Goal: Find contact information: Find contact information

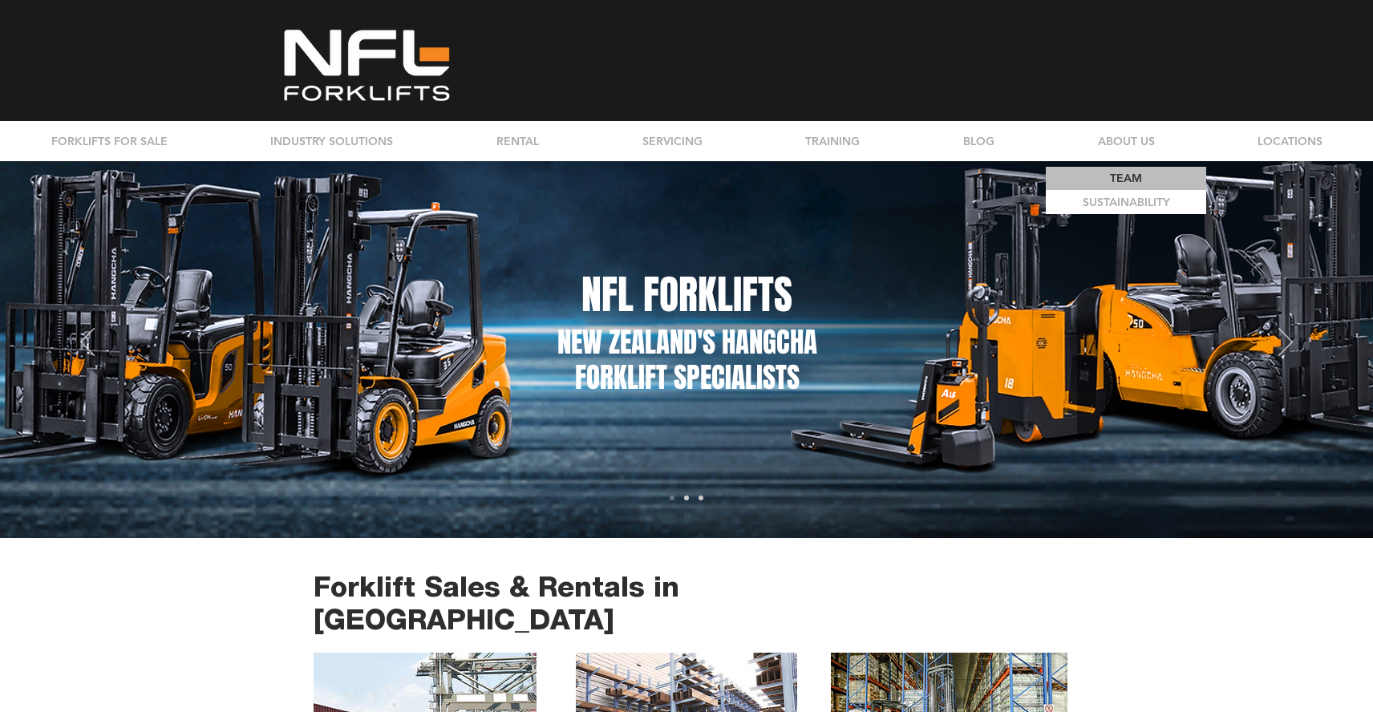
click at [1113, 173] on p "TEAM" at bounding box center [1125, 178] width 43 height 23
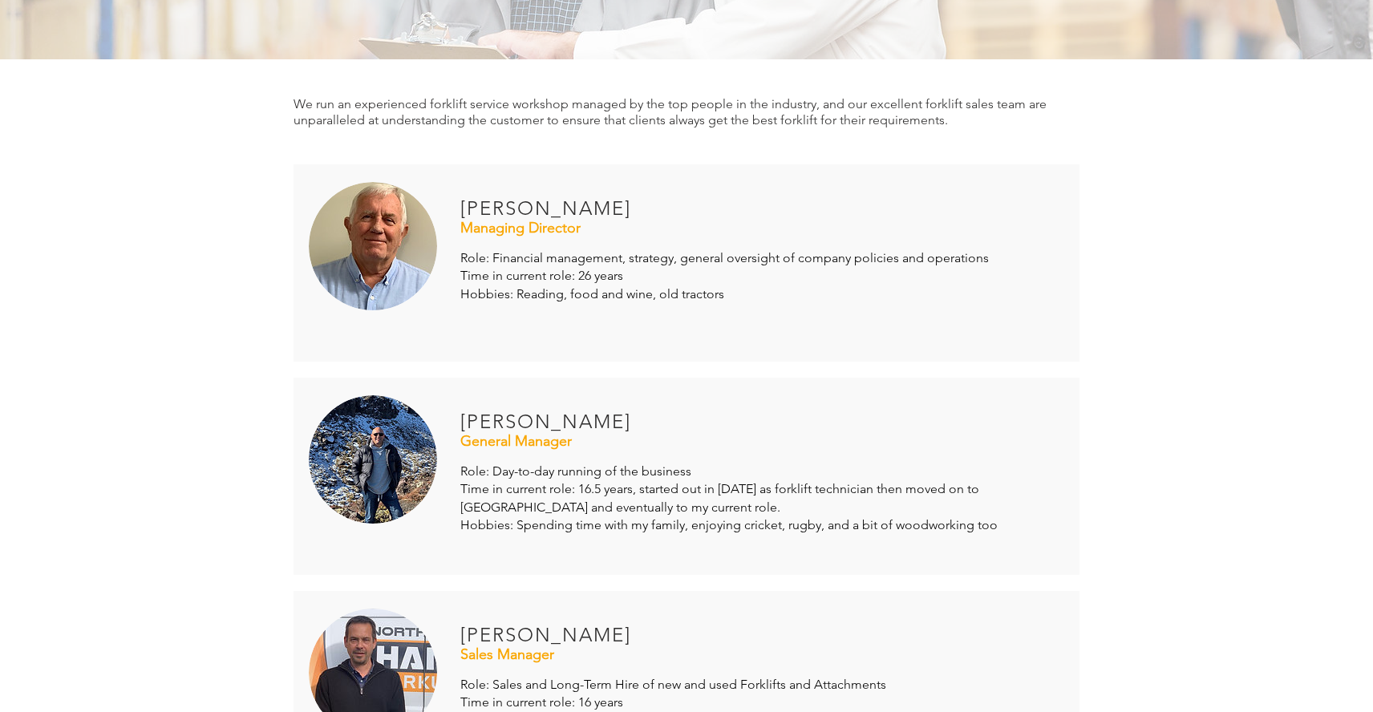
scroll to position [267, 0]
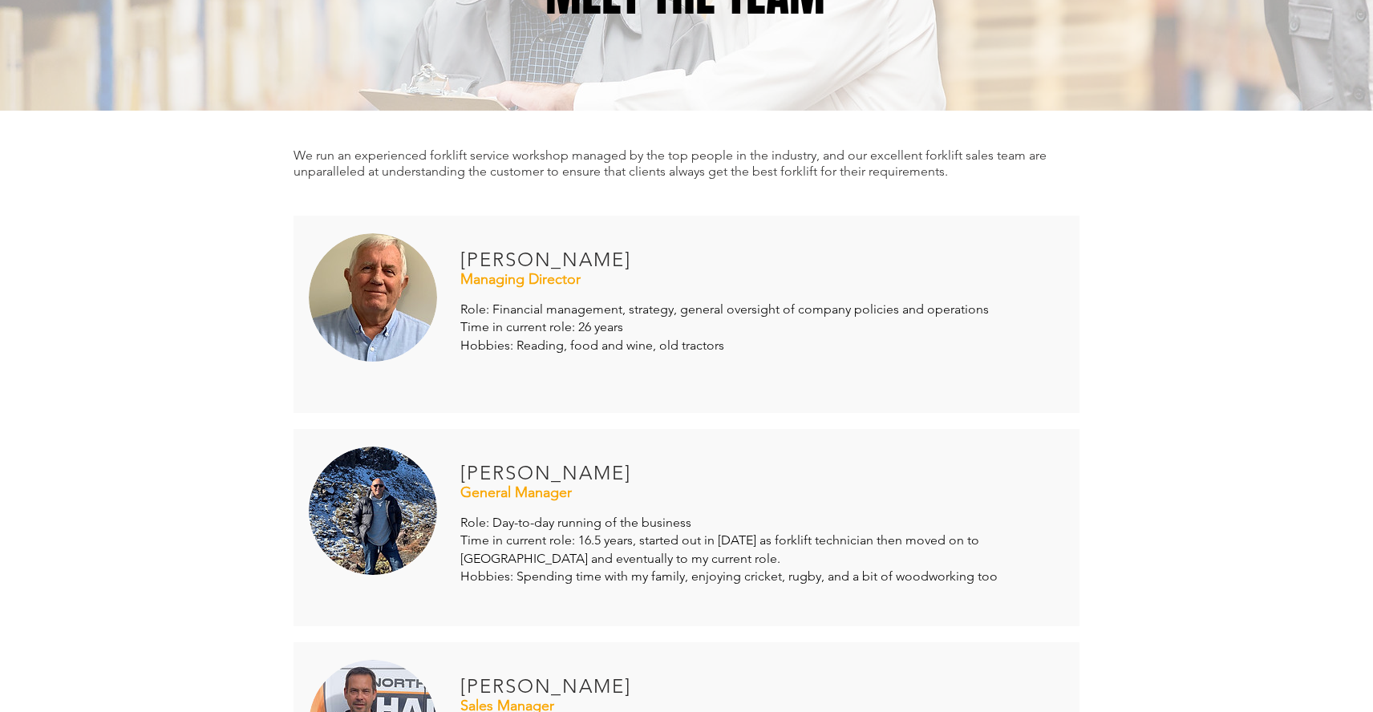
click at [399, 287] on img at bounding box center [373, 297] width 128 height 128
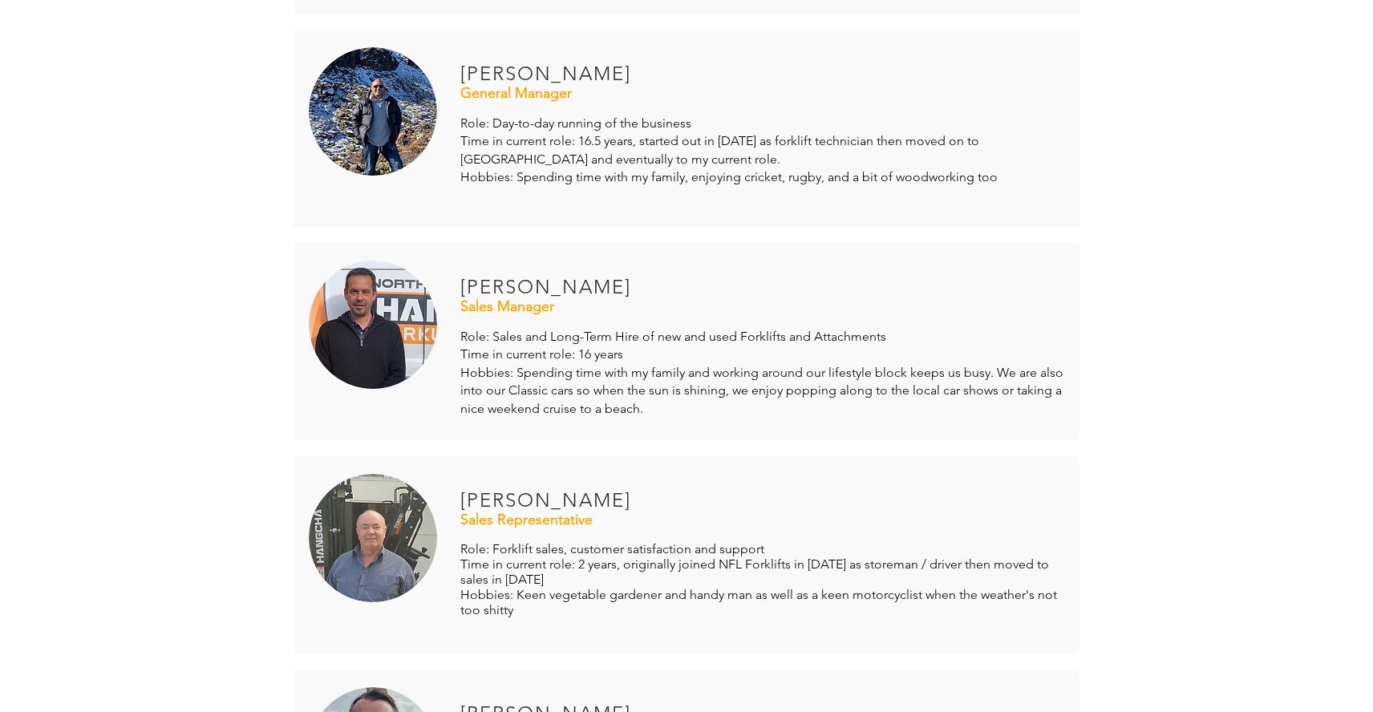
scroll to position [668, 0]
click at [512, 306] on span "Sales Manager" at bounding box center [507, 305] width 94 height 18
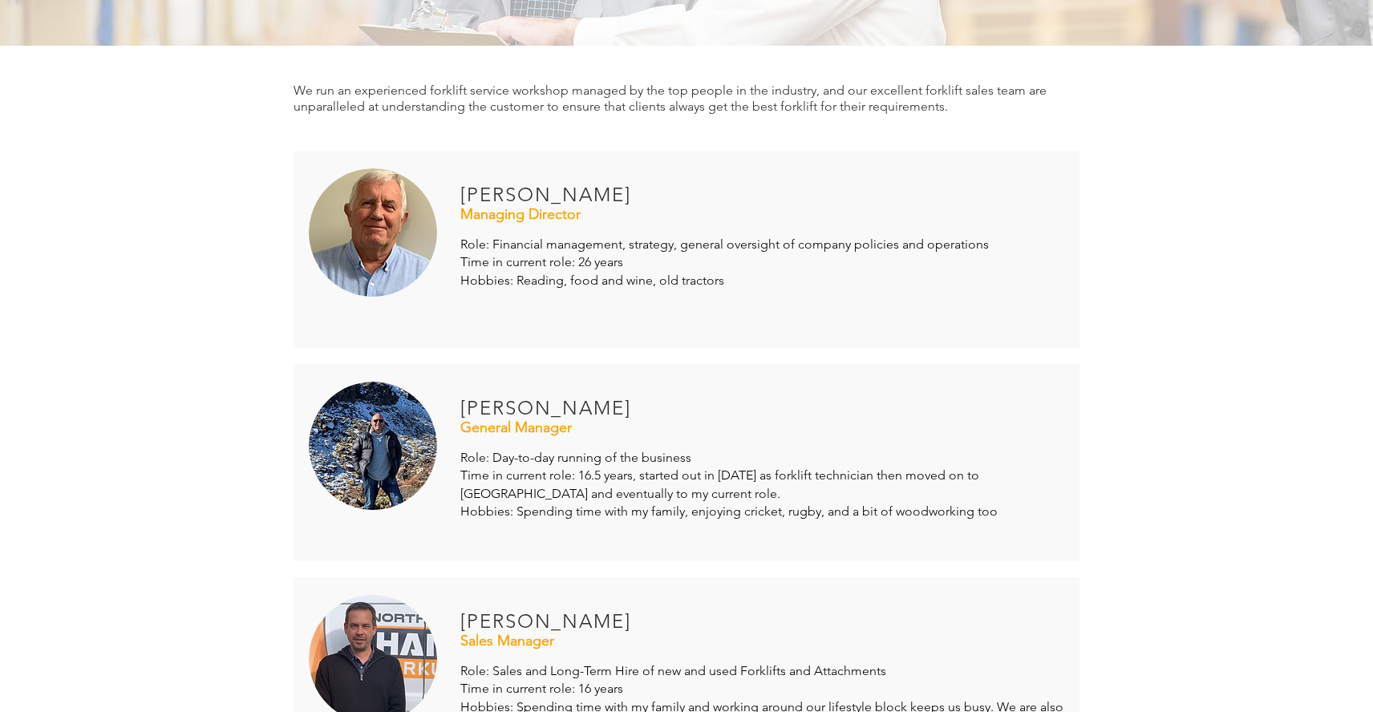
scroll to position [0, 0]
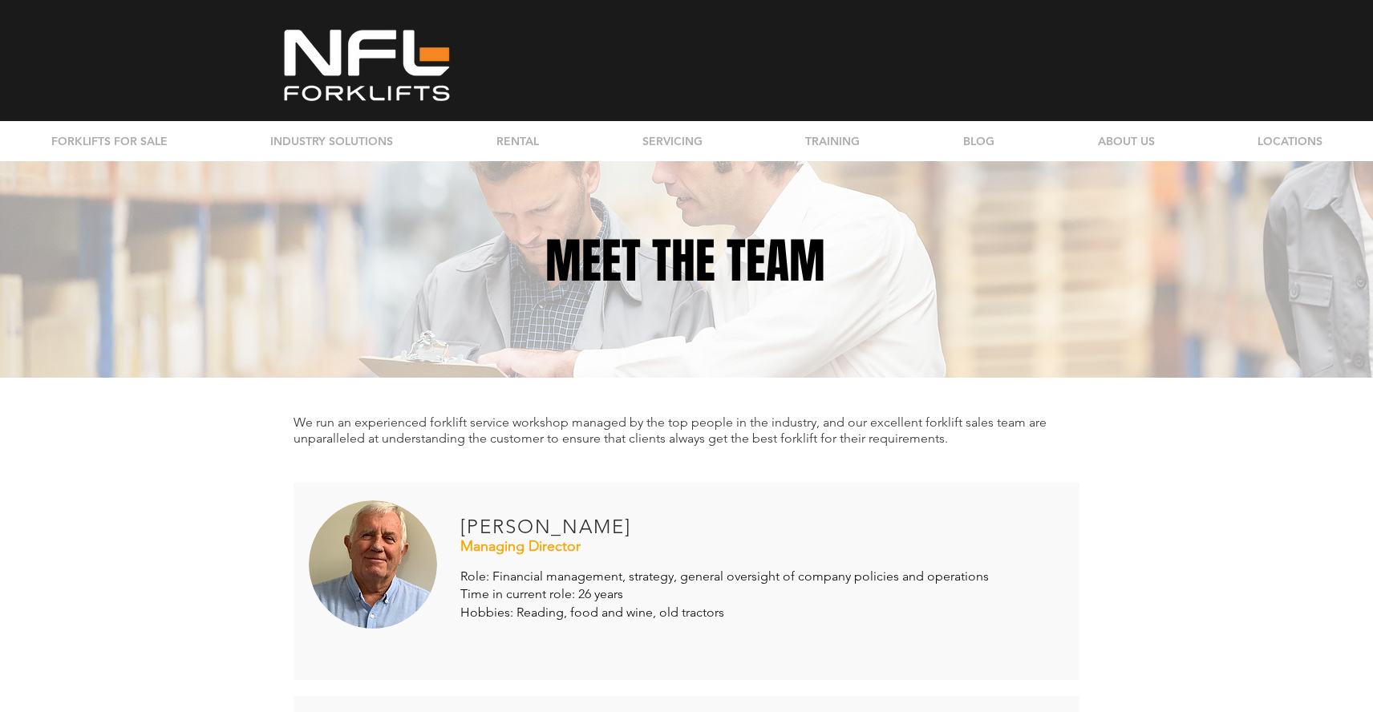
click at [512, 541] on span "Managing Director" at bounding box center [520, 546] width 120 height 18
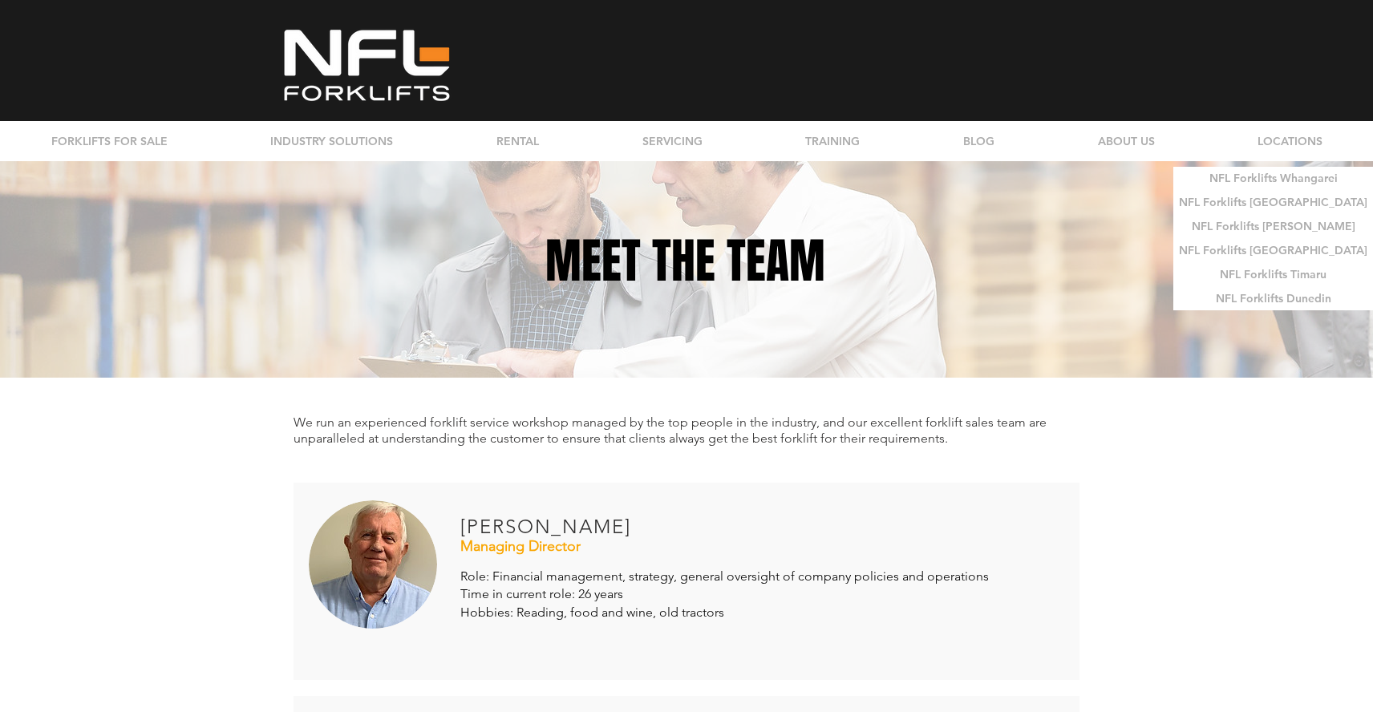
click at [462, 542] on span "Managing Director" at bounding box center [520, 546] width 120 height 18
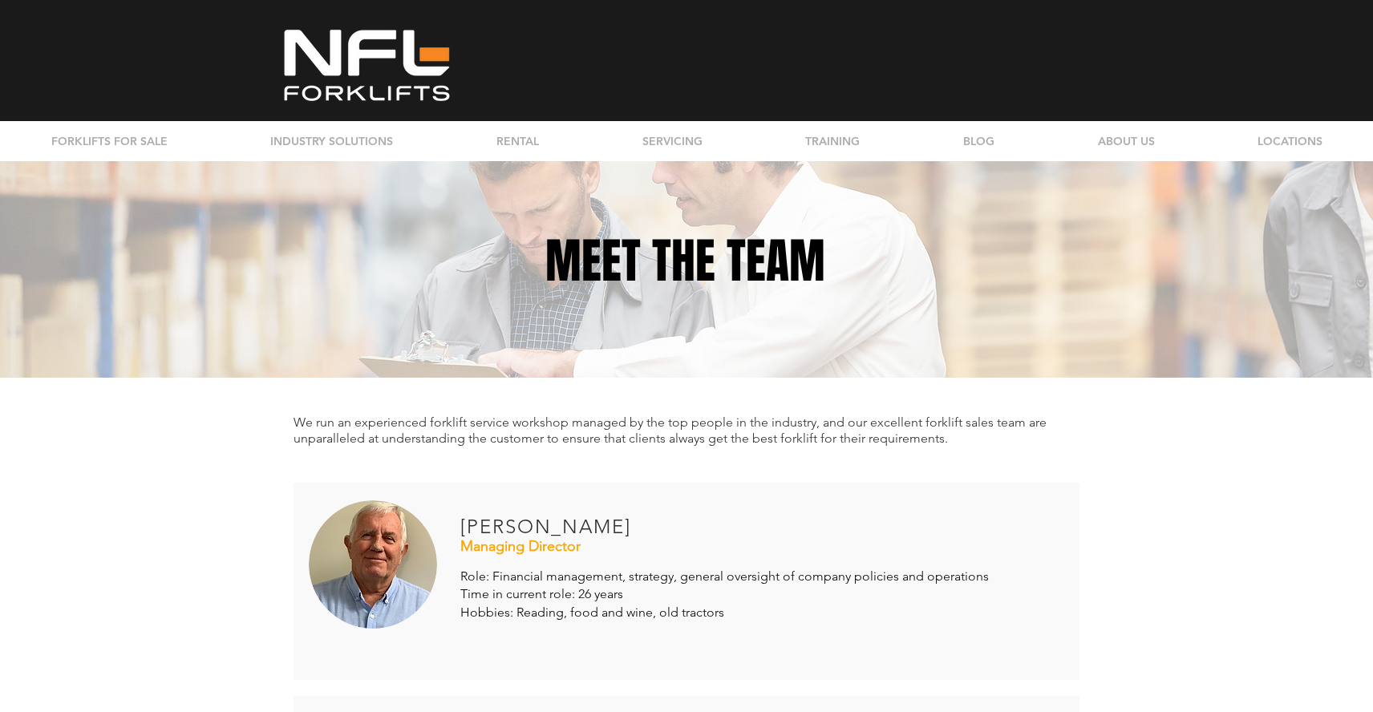
click at [399, 554] on img at bounding box center [373, 564] width 128 height 128
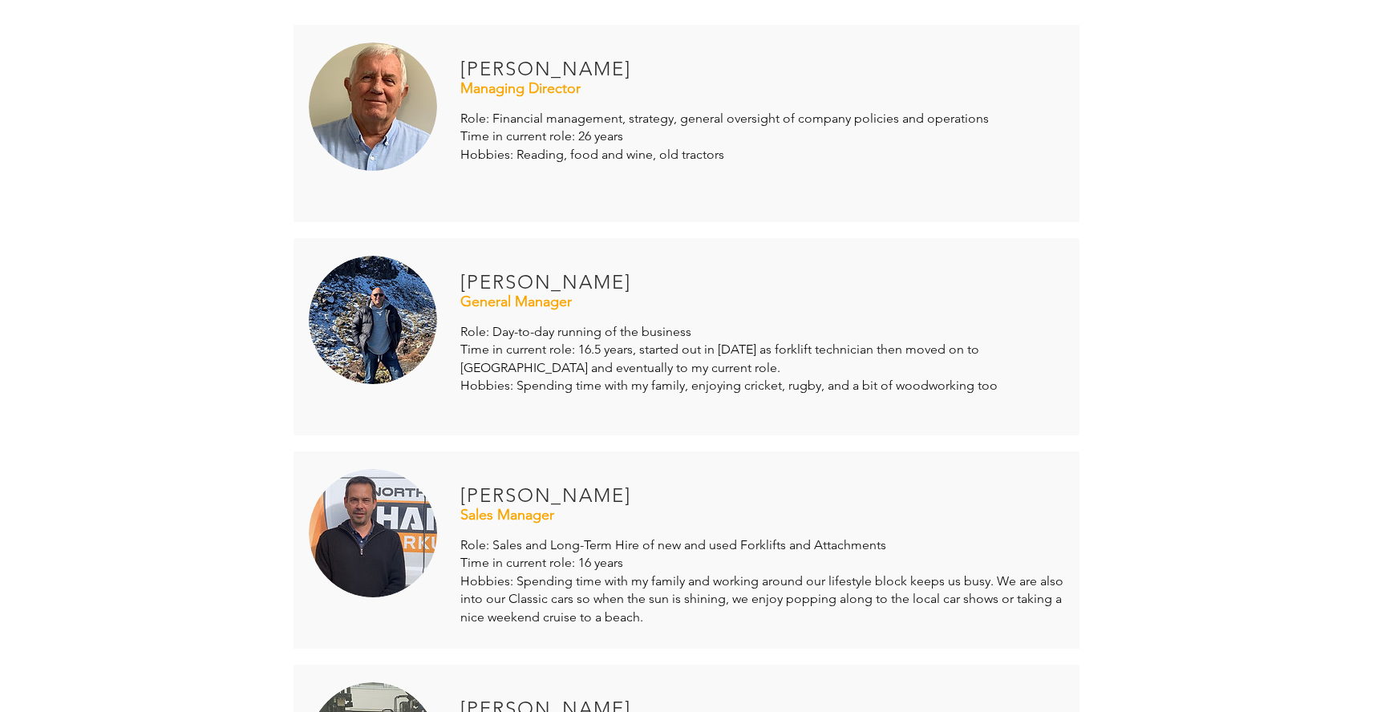
scroll to position [267, 0]
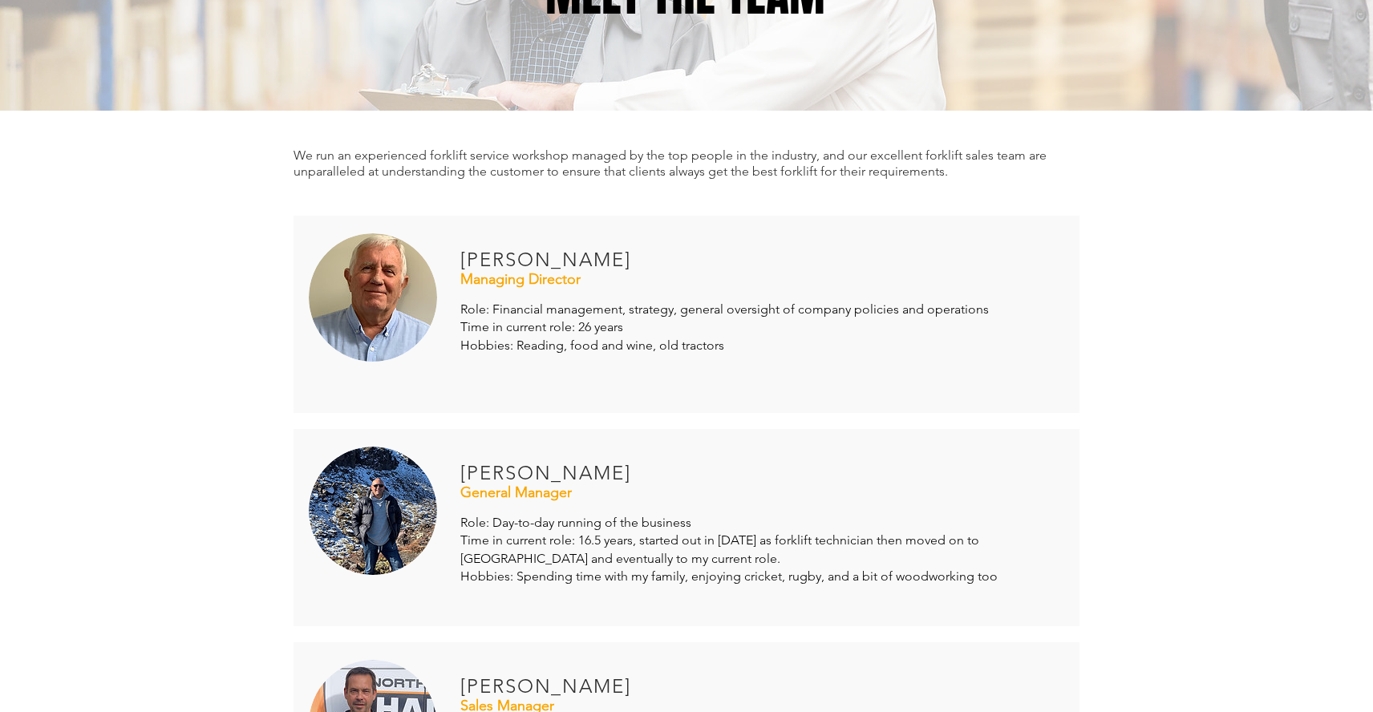
click at [537, 257] on span "[PERSON_NAME]" at bounding box center [545, 259] width 171 height 23
drag, startPoint x: 464, startPoint y: 258, endPoint x: 645, endPoint y: 260, distance: 181.2
click at [645, 260] on h4 "[PERSON_NAME]" at bounding box center [568, 259] width 217 height 27
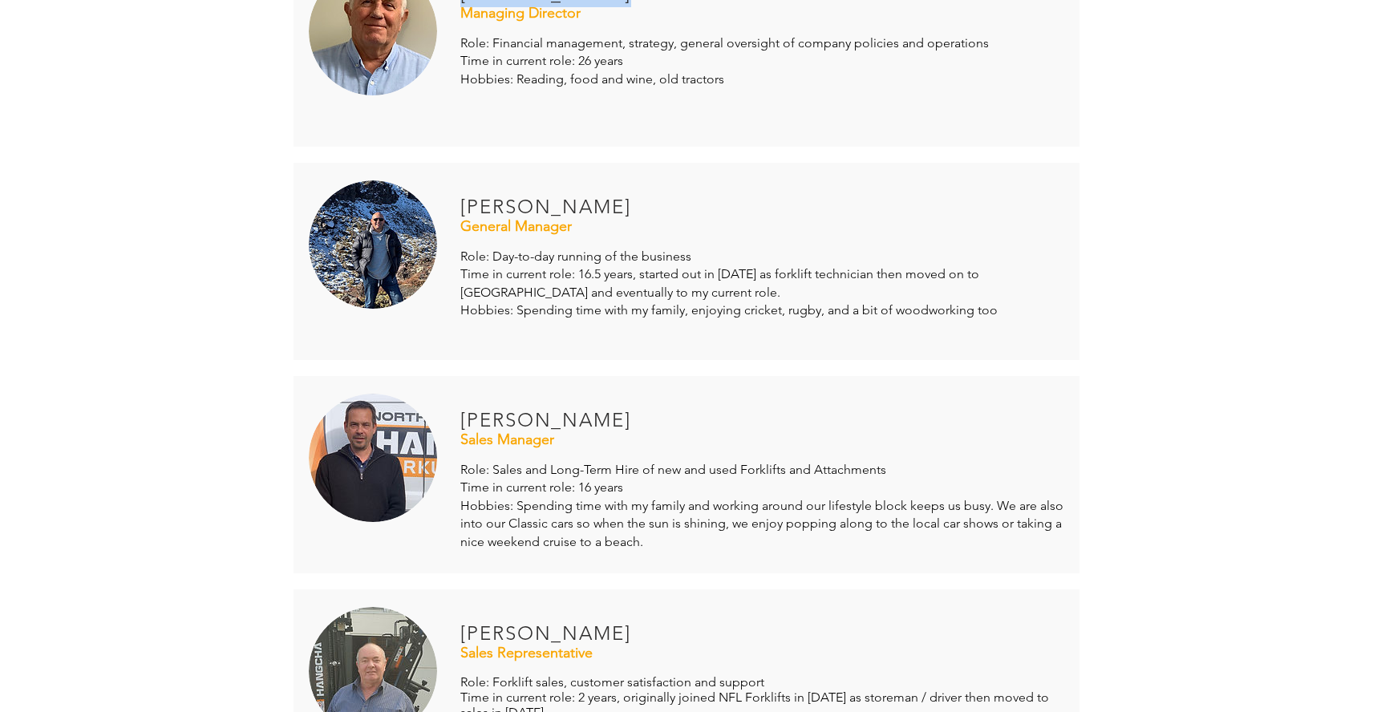
scroll to position [535, 0]
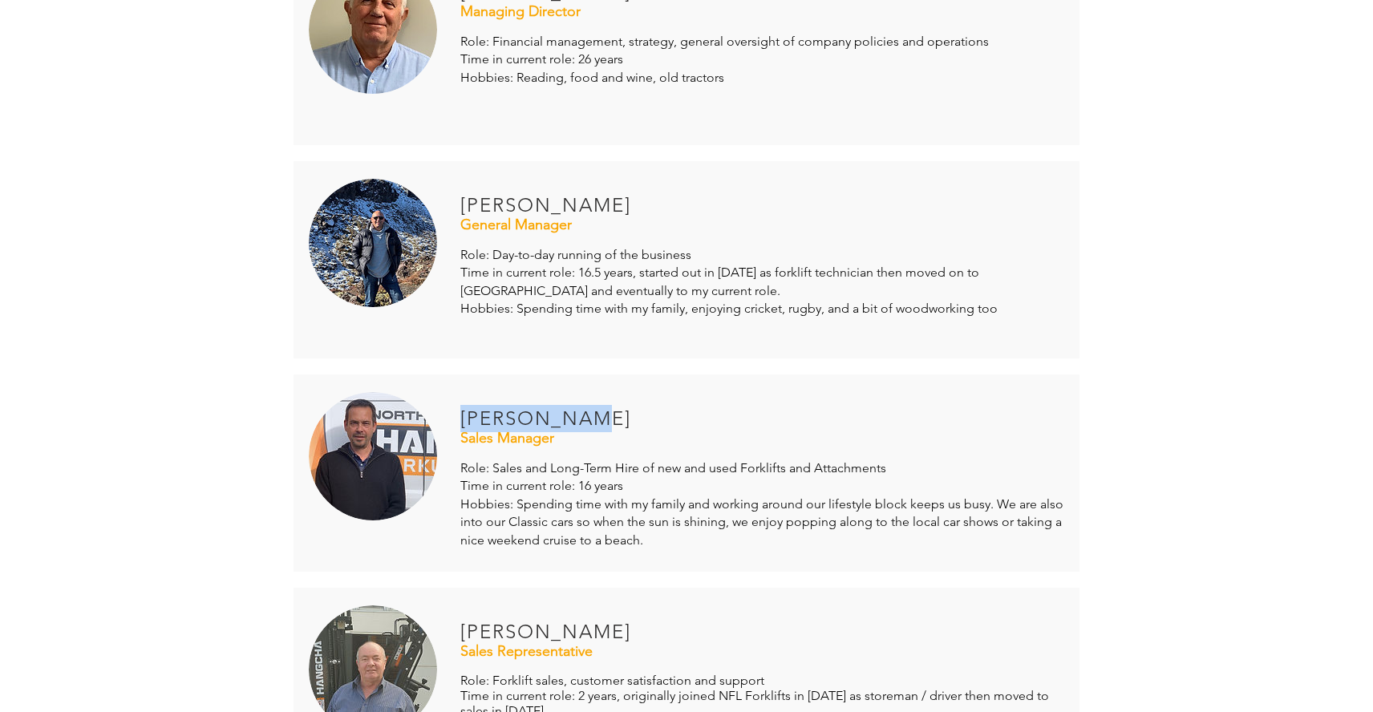
drag, startPoint x: 464, startPoint y: 425, endPoint x: 593, endPoint y: 419, distance: 129.3
click at [593, 419] on h4 "[PERSON_NAME]" at bounding box center [568, 418] width 217 height 27
click at [469, 420] on span "[PERSON_NAME]" at bounding box center [545, 418] width 171 height 23
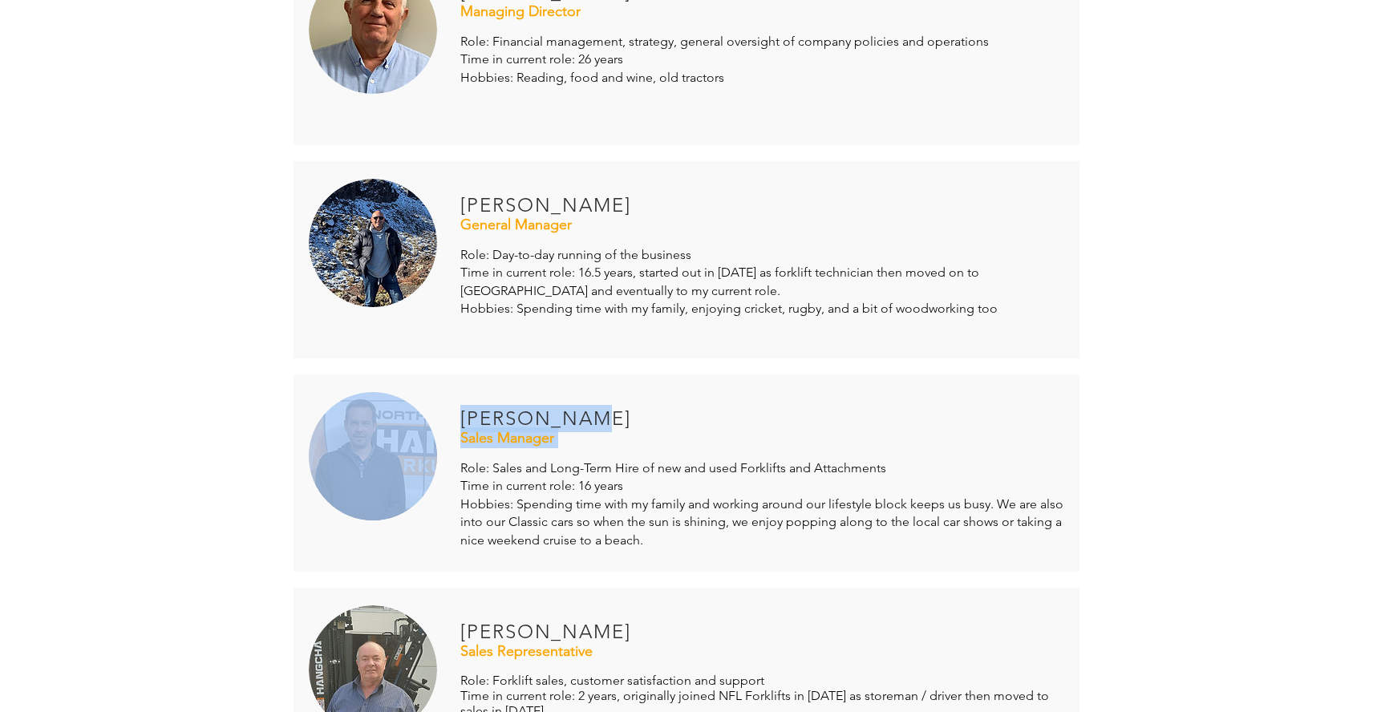
drag, startPoint x: 589, startPoint y: 413, endPoint x: 457, endPoint y: 414, distance: 132.3
click at [457, 414] on div "Sales Manager [PERSON_NAME] Role: Sales and Long-Term Hire of new and used Fork…" at bounding box center [687, 473] width 786 height 197
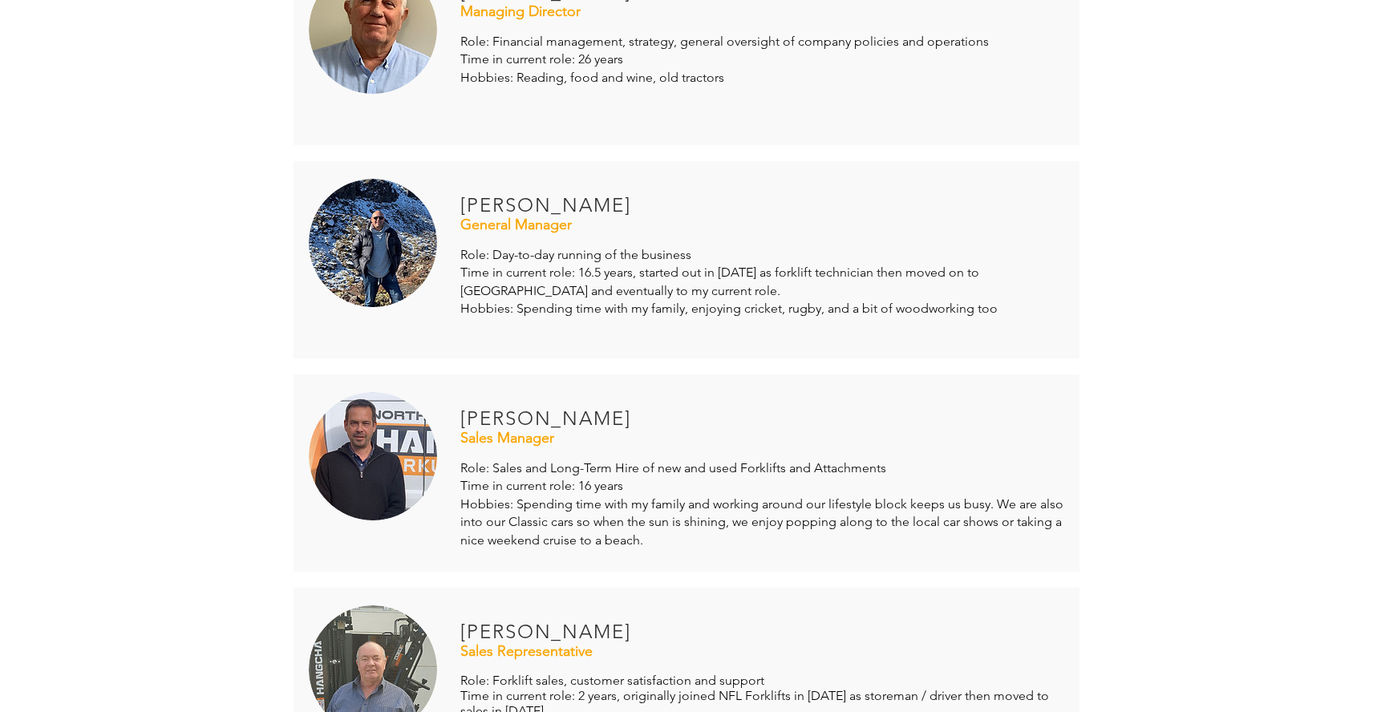
click at [508, 518] on span "Hobbies: Spending time with my family and working around our lifestyle block ke…" at bounding box center [761, 521] width 603 height 51
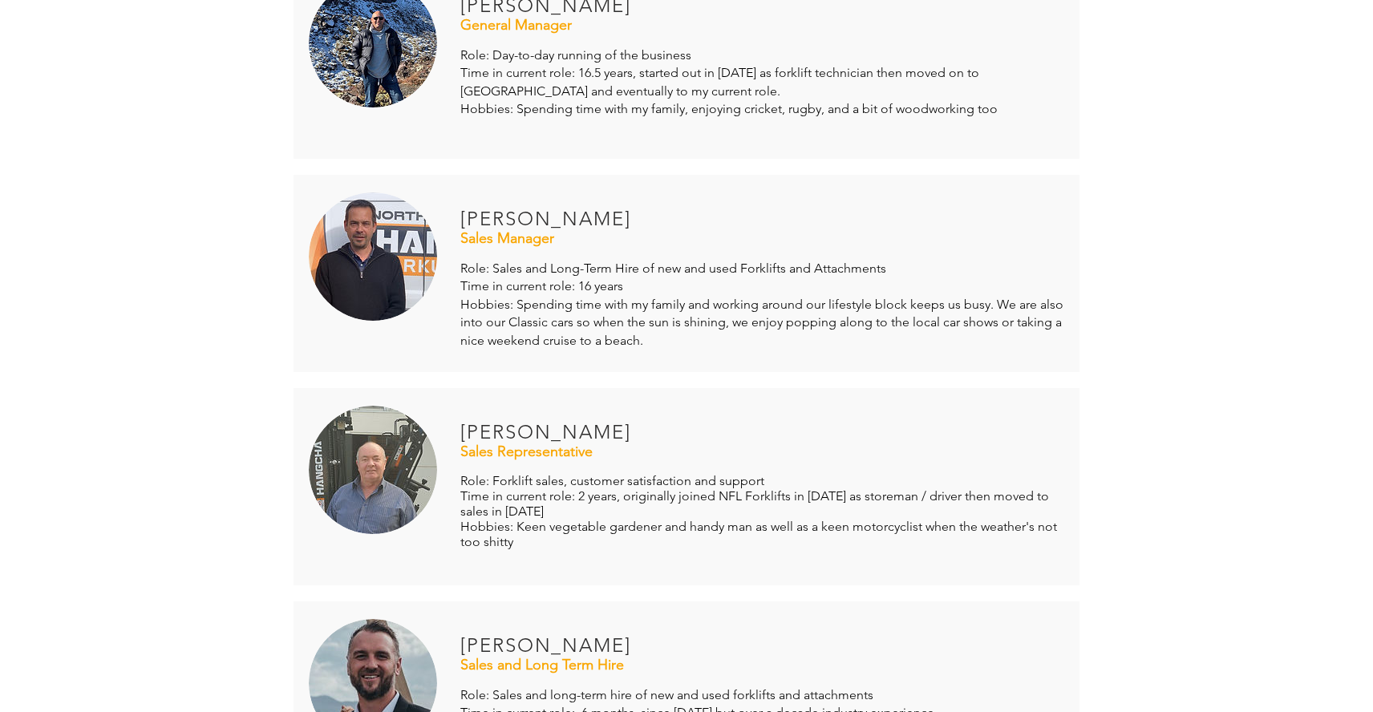
scroll to position [668, 0]
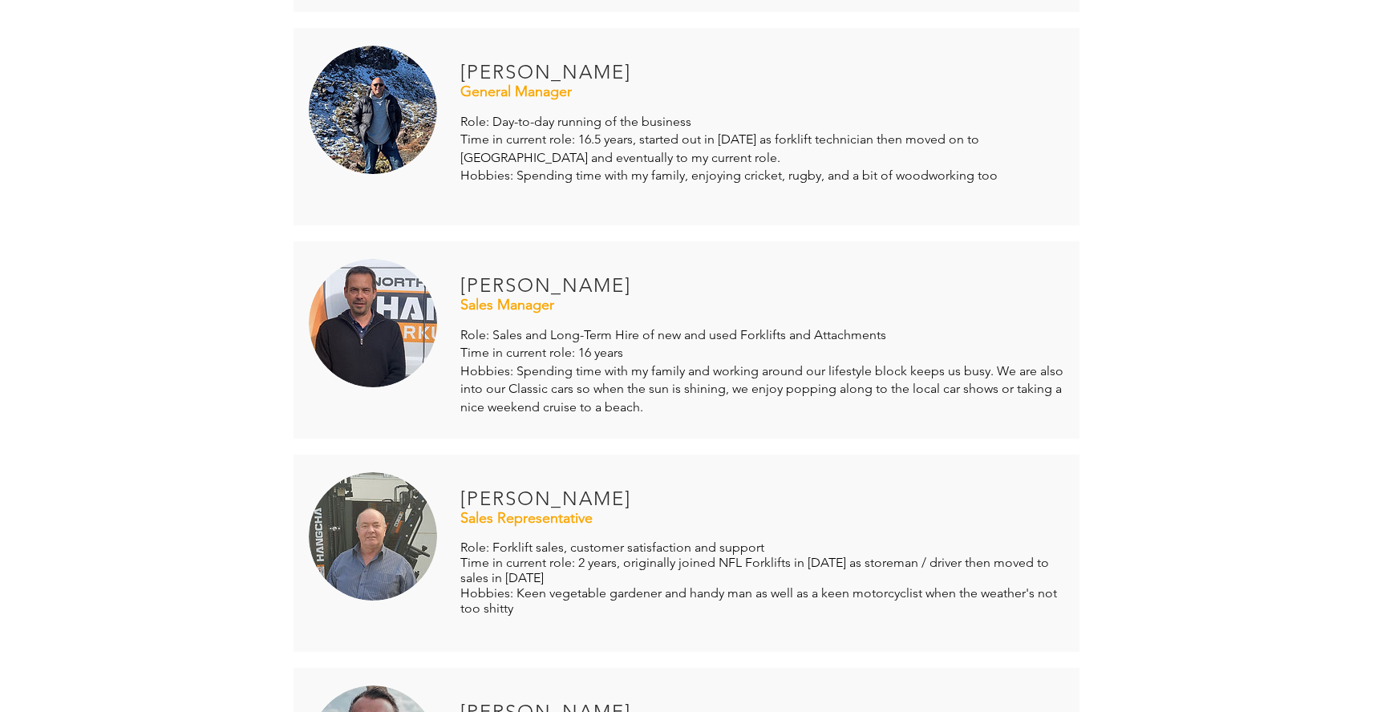
click at [433, 318] on img at bounding box center [373, 323] width 128 height 128
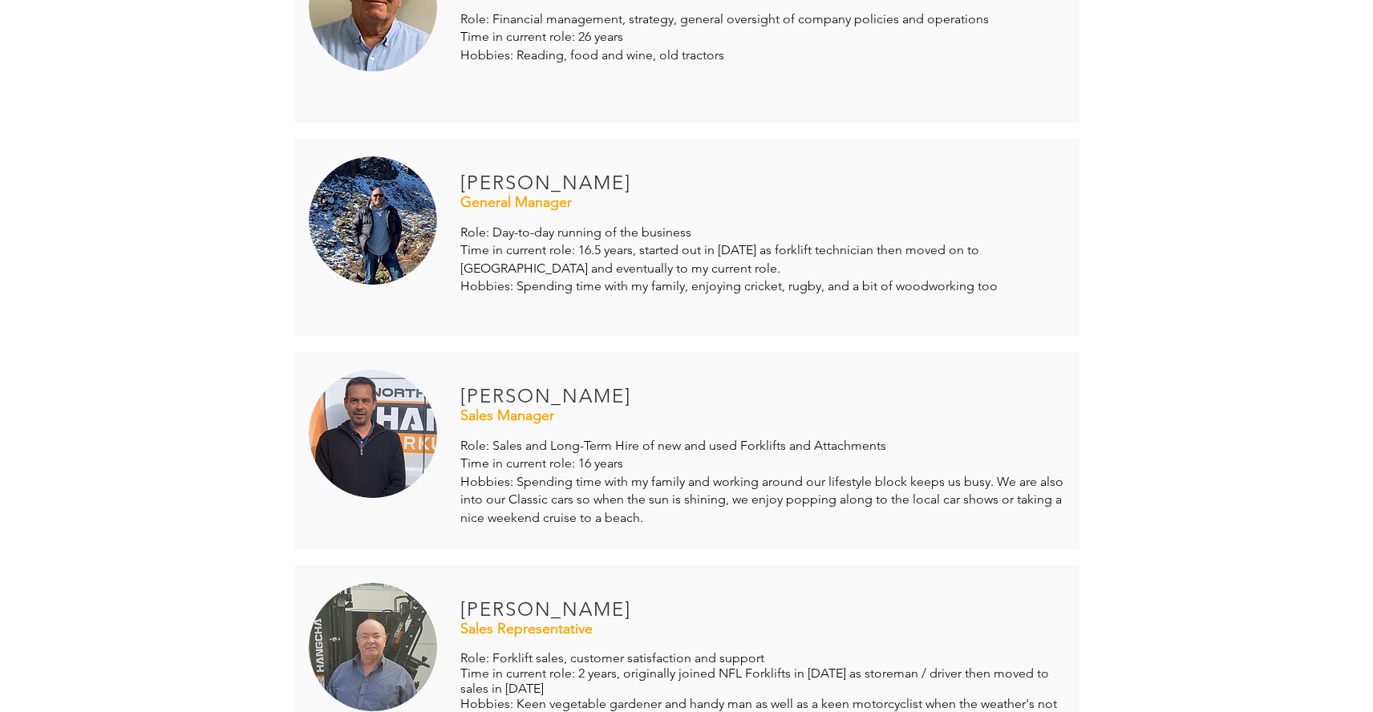
scroll to position [535, 0]
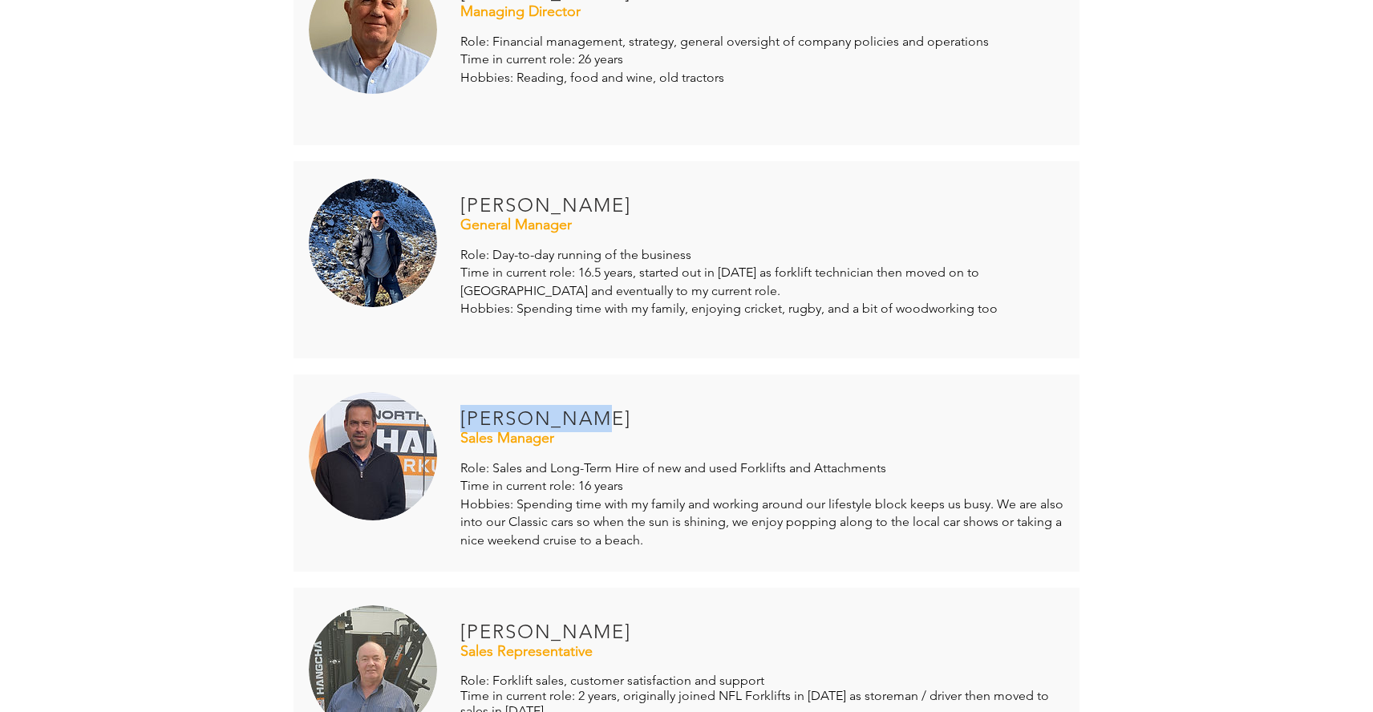
drag, startPoint x: 466, startPoint y: 415, endPoint x: 593, endPoint y: 423, distance: 126.9
click at [593, 423] on h4 "[PERSON_NAME]" at bounding box center [568, 418] width 217 height 27
click at [471, 471] on span "Role: Sales and Long-Term Hire of new and used Forklifts and Attachments" at bounding box center [673, 467] width 426 height 15
drag, startPoint x: 465, startPoint y: 415, endPoint x: 590, endPoint y: 484, distance: 143.2
click at [597, 468] on div "Sales Manager [PERSON_NAME] Role: Sales and Long-Term Hire of new and used Fork…" at bounding box center [687, 473] width 786 height 197
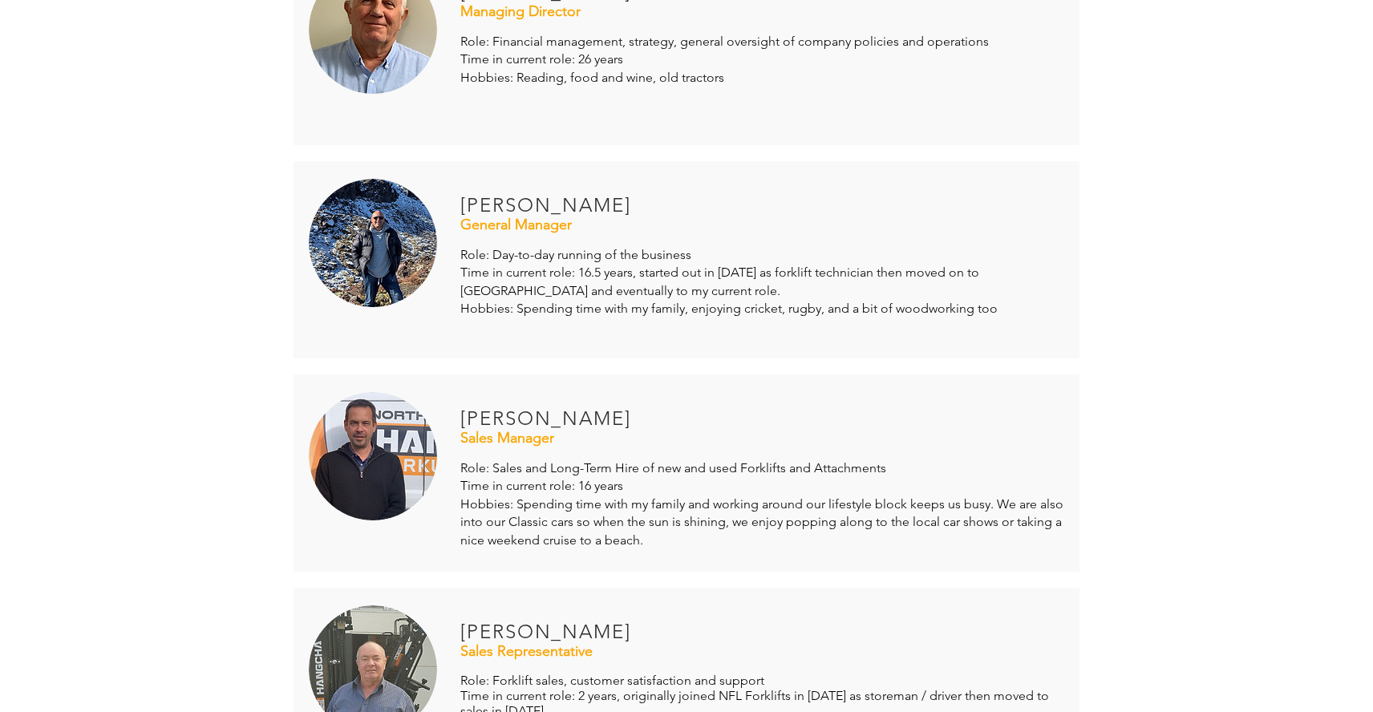
drag, startPoint x: 594, startPoint y: 530, endPoint x: 548, endPoint y: 496, distance: 57.9
click at [593, 524] on span "Hobbies: Spending time with my family and working around our lifestyle block ke…" at bounding box center [761, 521] width 603 height 51
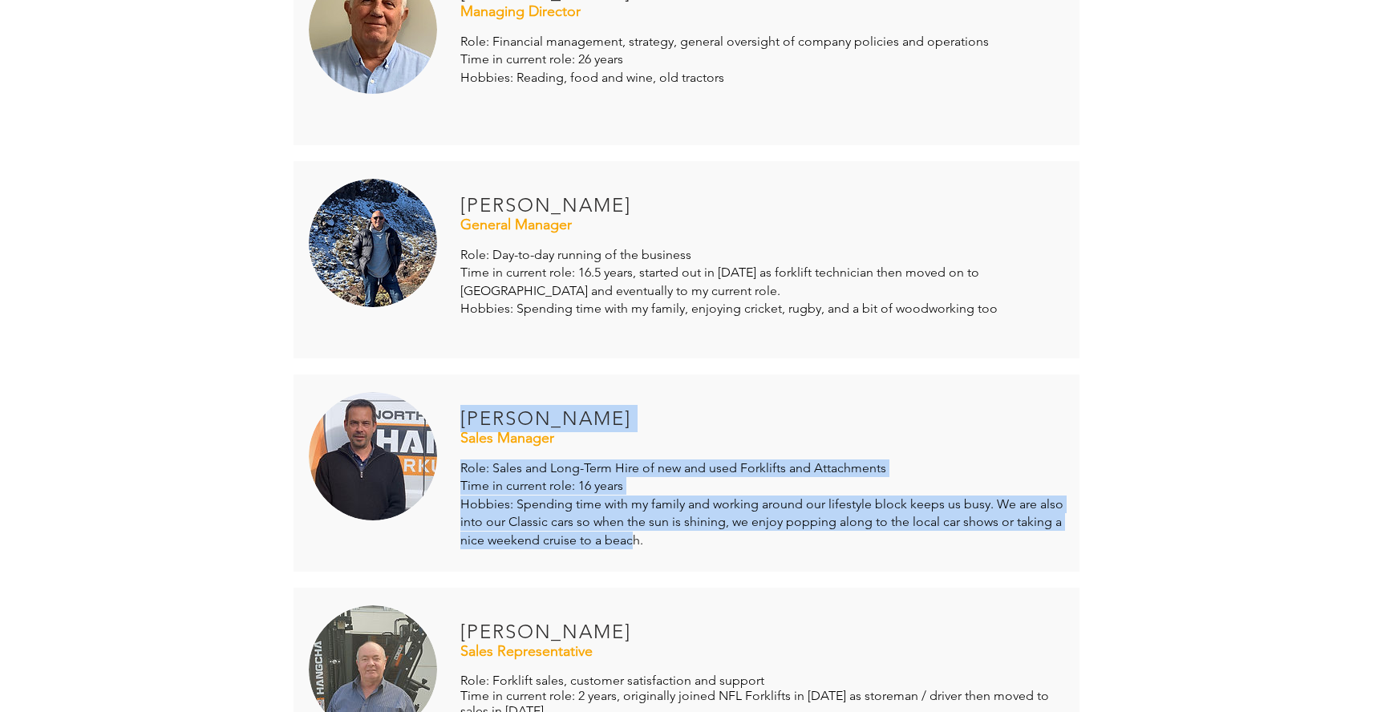
drag, startPoint x: 465, startPoint y: 414, endPoint x: 617, endPoint y: 514, distance: 181.7
click at [628, 530] on div "Sales Manager [PERSON_NAME] Role: Sales and Long-Term Hire of new and used Fork…" at bounding box center [687, 473] width 786 height 197
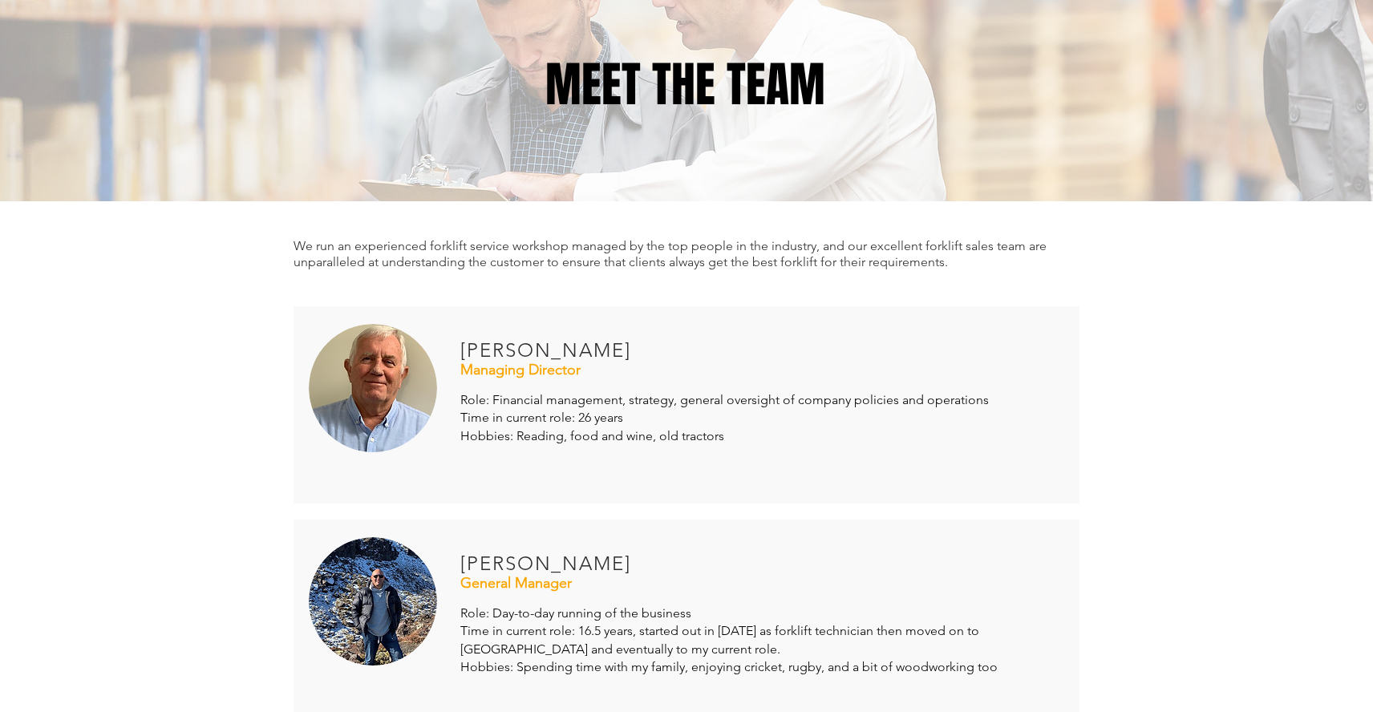
scroll to position [267, 0]
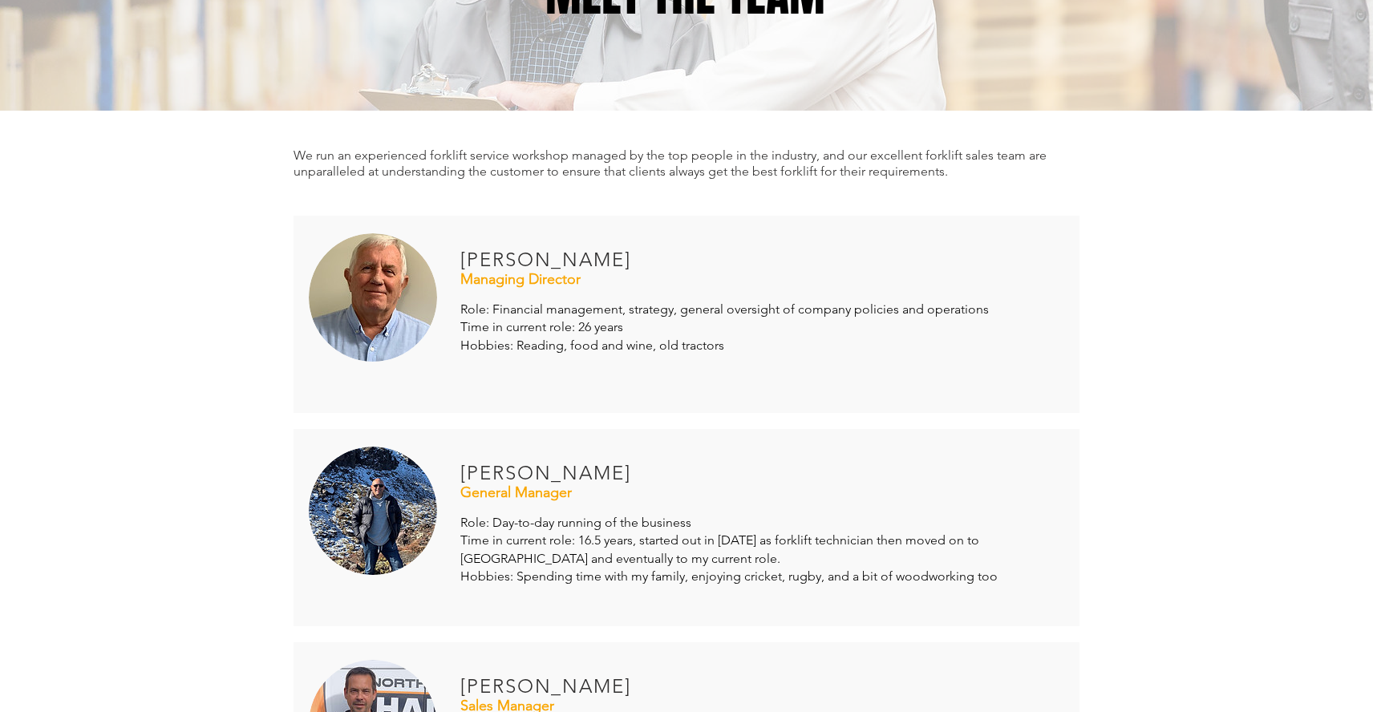
click at [550, 344] on span "Hobbies: Reading, food and wine, old tractors" at bounding box center [592, 345] width 264 height 15
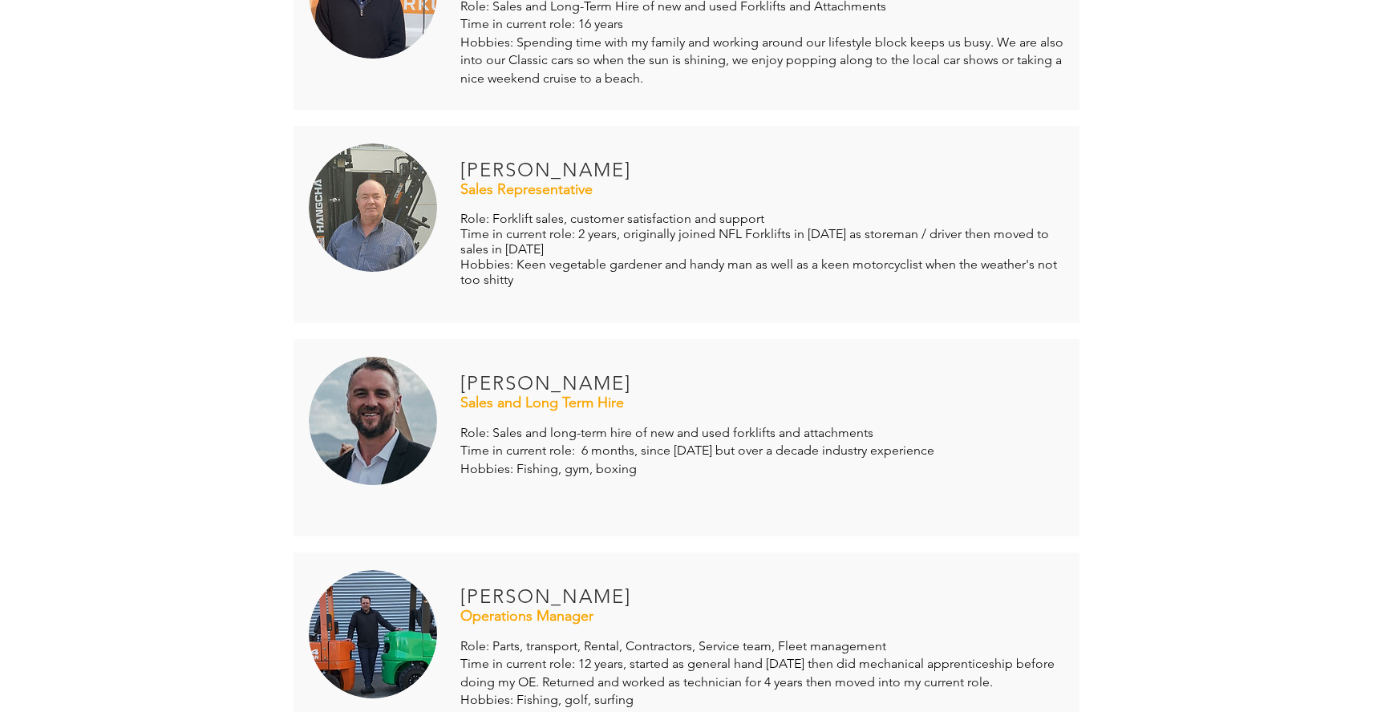
scroll to position [852, 0]
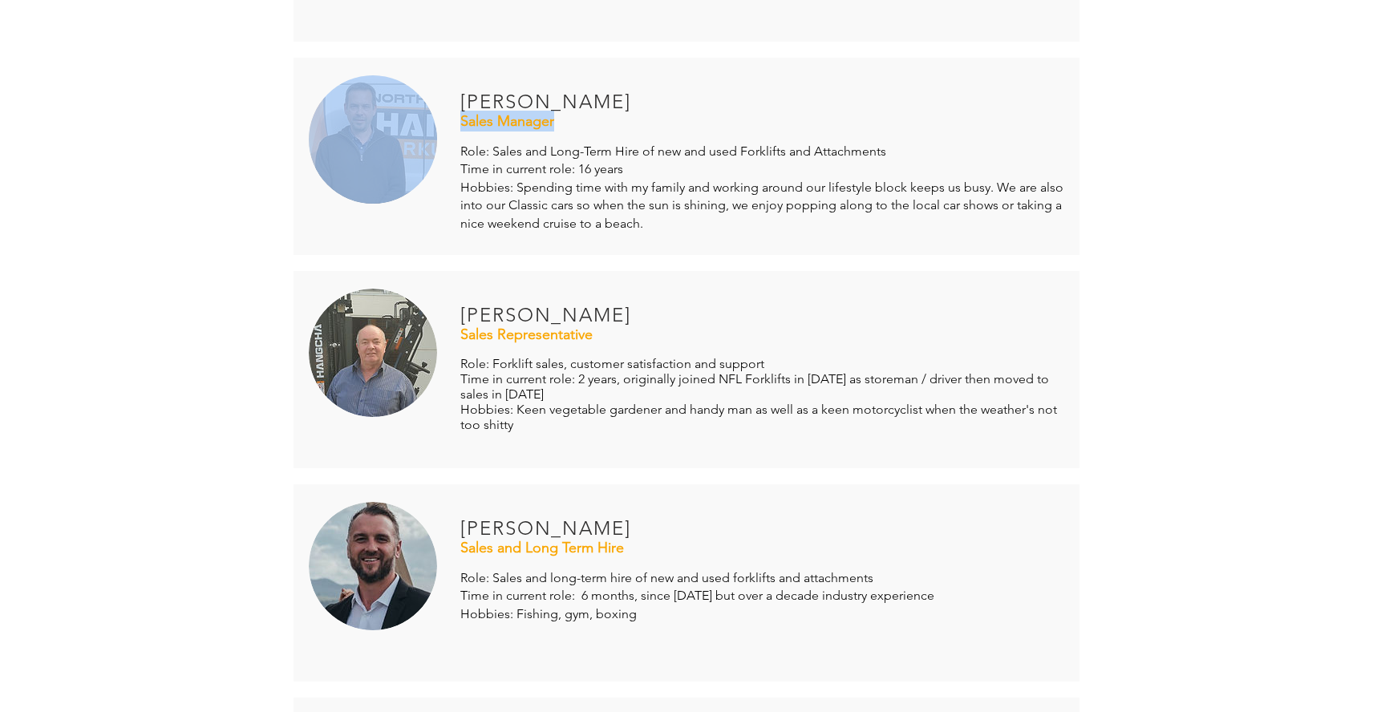
drag, startPoint x: 464, startPoint y: 95, endPoint x: 649, endPoint y: 241, distance: 235.2
click at [650, 239] on div "Sales Manager [PERSON_NAME] Role: Sales and Long-Term Hire of new and used Fork…" at bounding box center [687, 156] width 786 height 197
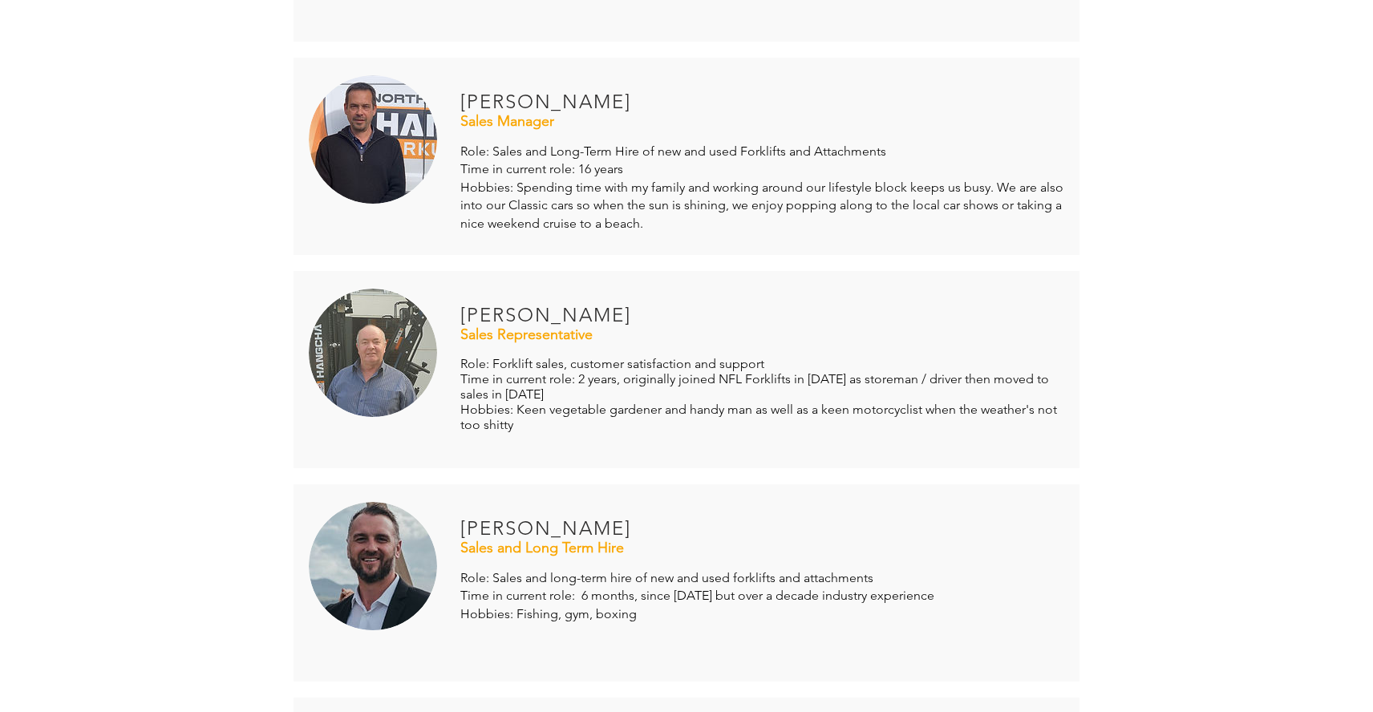
click at [496, 204] on span "Hobbies: Spending time with my family and working around our lifestyle block ke…" at bounding box center [761, 205] width 603 height 51
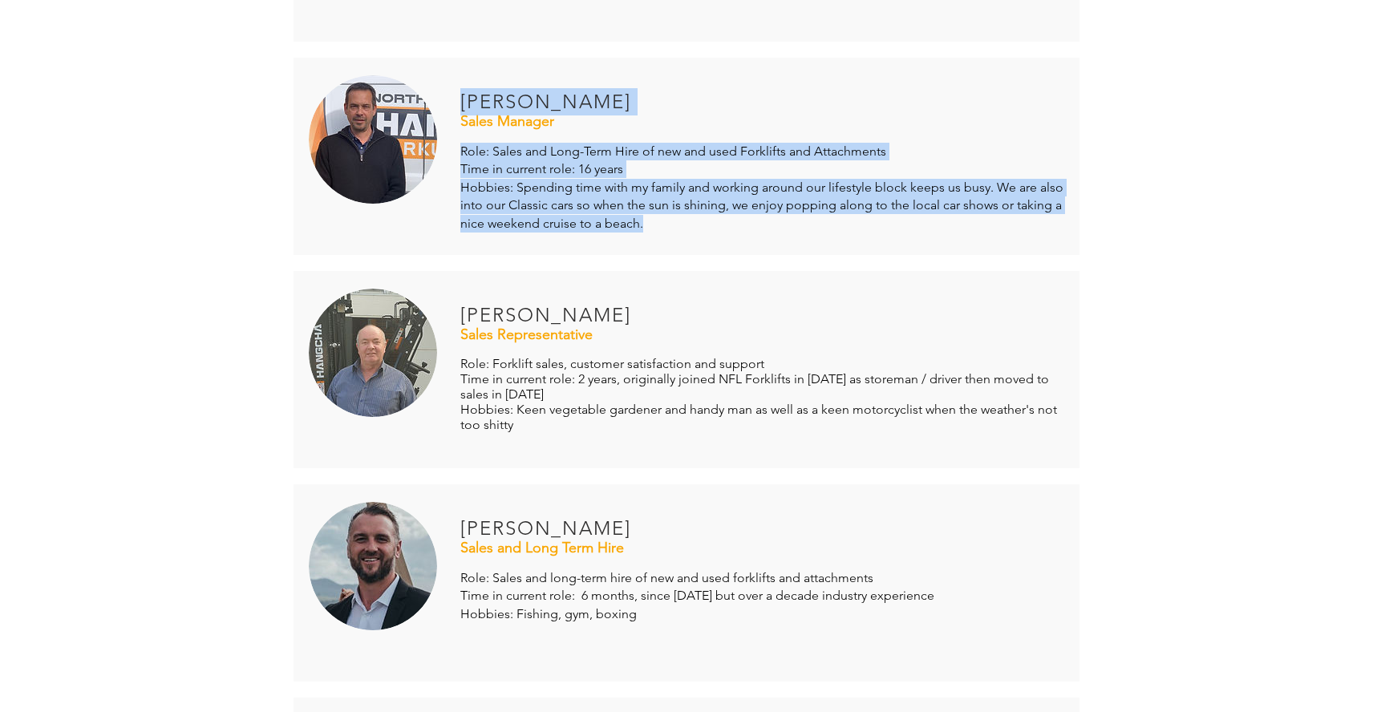
drag, startPoint x: 464, startPoint y: 91, endPoint x: 658, endPoint y: 216, distance: 230.9
click at [658, 216] on div "Sales Manager [PERSON_NAME] Role: Sales and Long-Term Hire of new and used Fork…" at bounding box center [687, 156] width 786 height 197
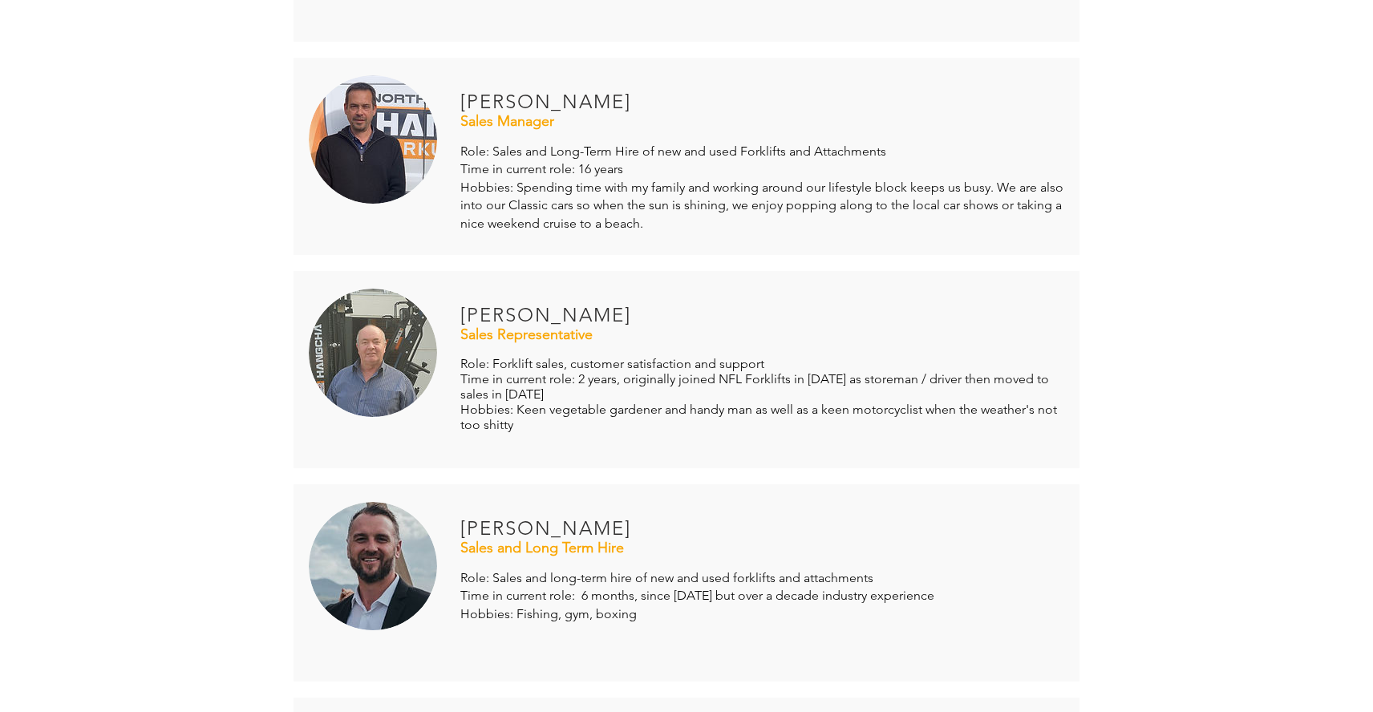
click at [642, 271] on div at bounding box center [687, 369] width 786 height 197
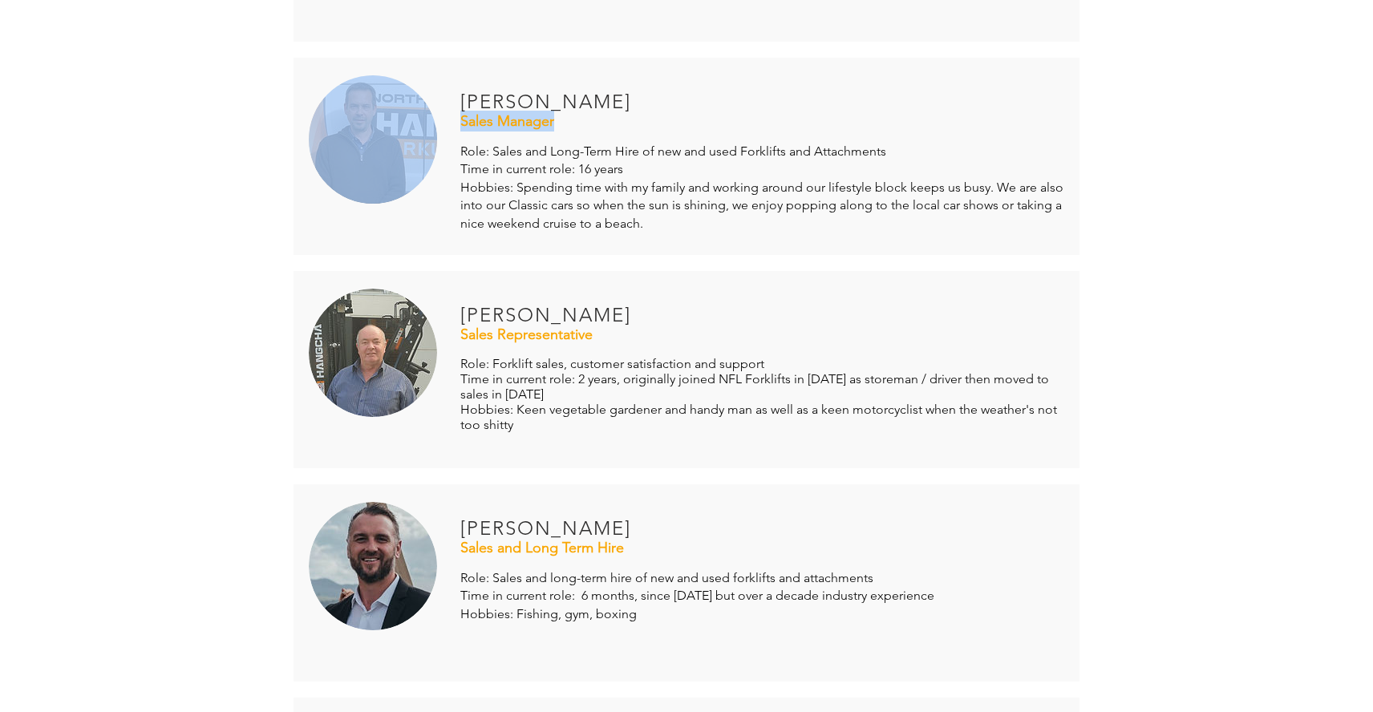
drag, startPoint x: 476, startPoint y: 104, endPoint x: 530, endPoint y: 132, distance: 61.3
click at [529, 132] on div "Sales Manager [PERSON_NAME] Role: Sales and Long-Term Hire of new and used Fork…" at bounding box center [687, 156] width 786 height 197
click at [464, 96] on span "[PERSON_NAME]" at bounding box center [545, 101] width 171 height 23
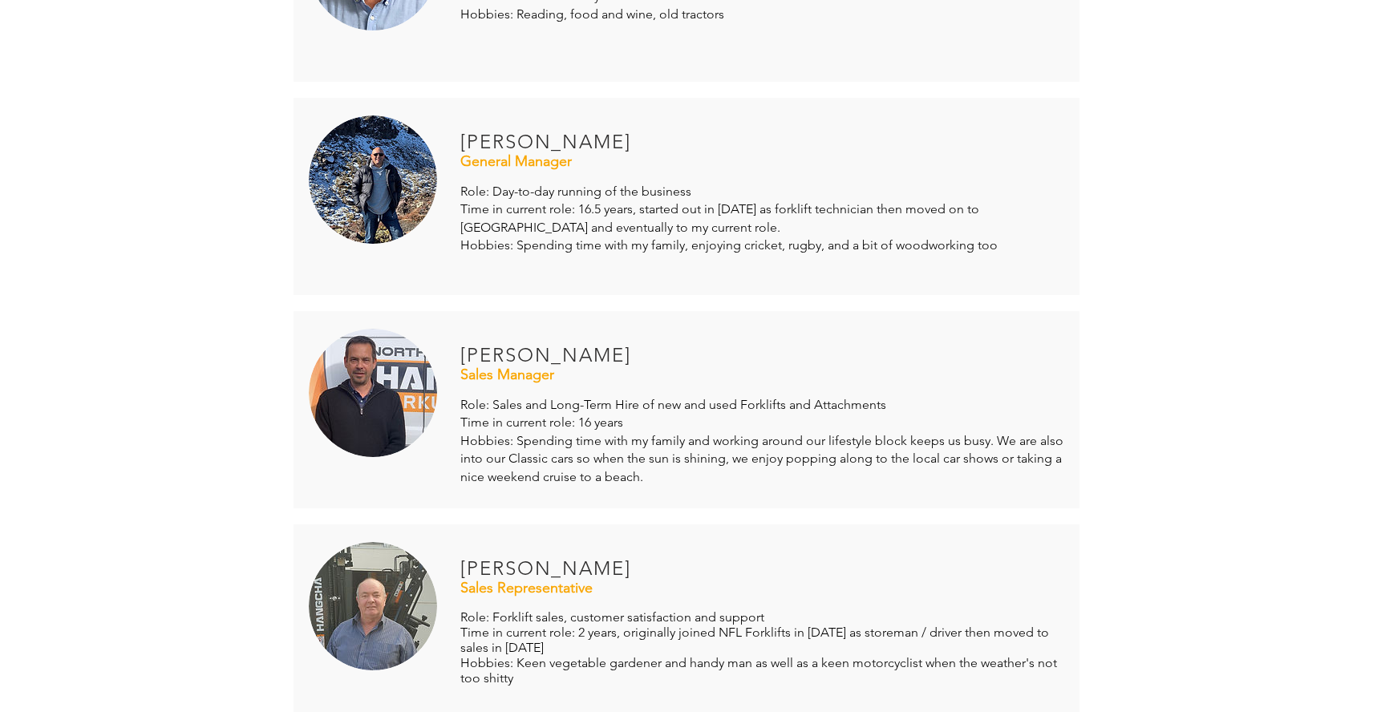
scroll to position [451, 0]
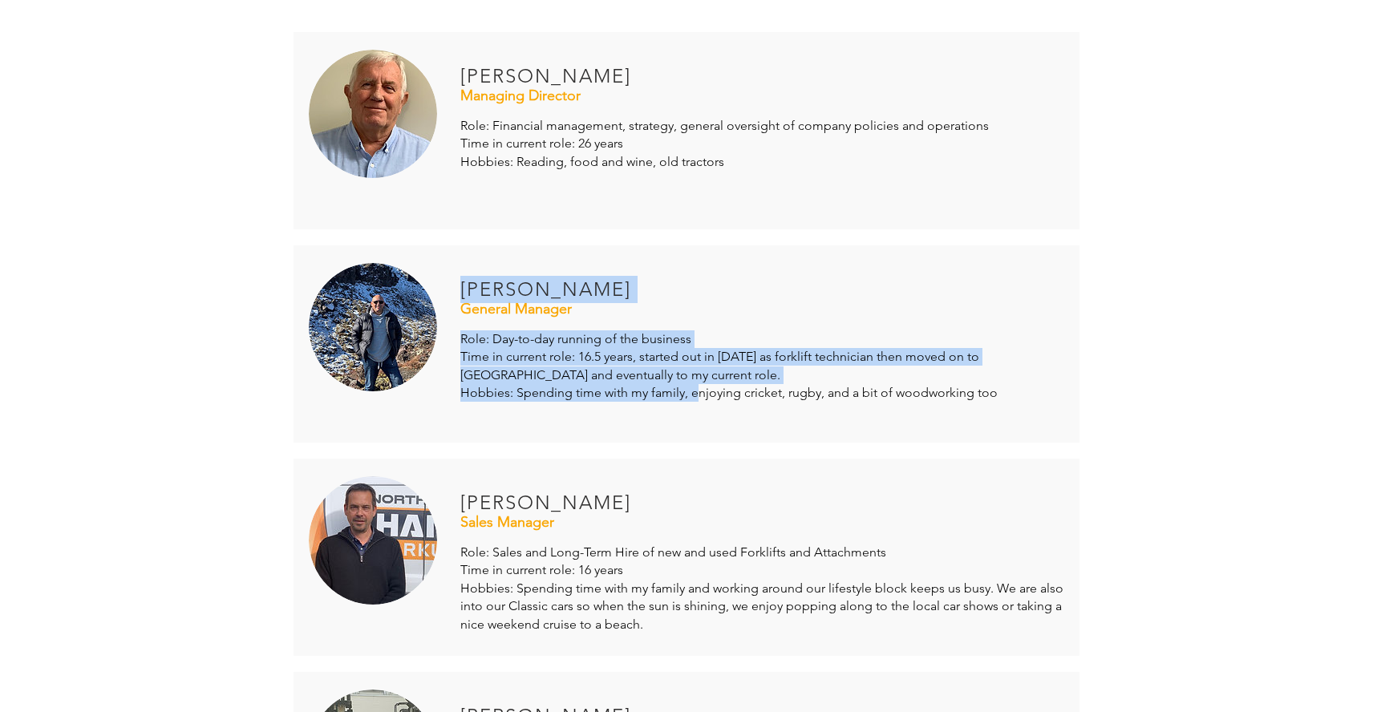
drag, startPoint x: 461, startPoint y: 285, endPoint x: 715, endPoint y: 384, distance: 272.7
click at [699, 391] on div "General Manager [PERSON_NAME] Role: Day-to-day running of the business Time in …" at bounding box center [687, 343] width 786 height 197
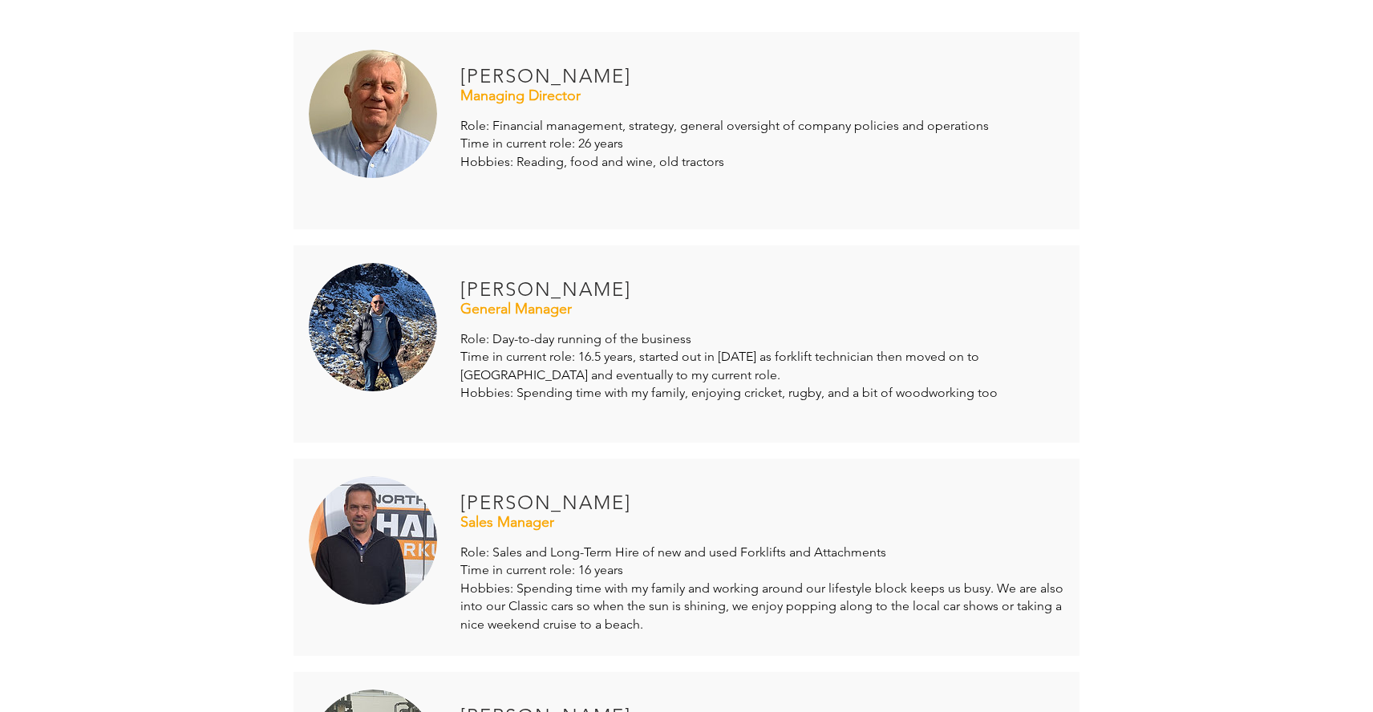
drag, startPoint x: 523, startPoint y: 425, endPoint x: 495, endPoint y: 439, distance: 31.2
click at [525, 428] on div at bounding box center [687, 343] width 786 height 197
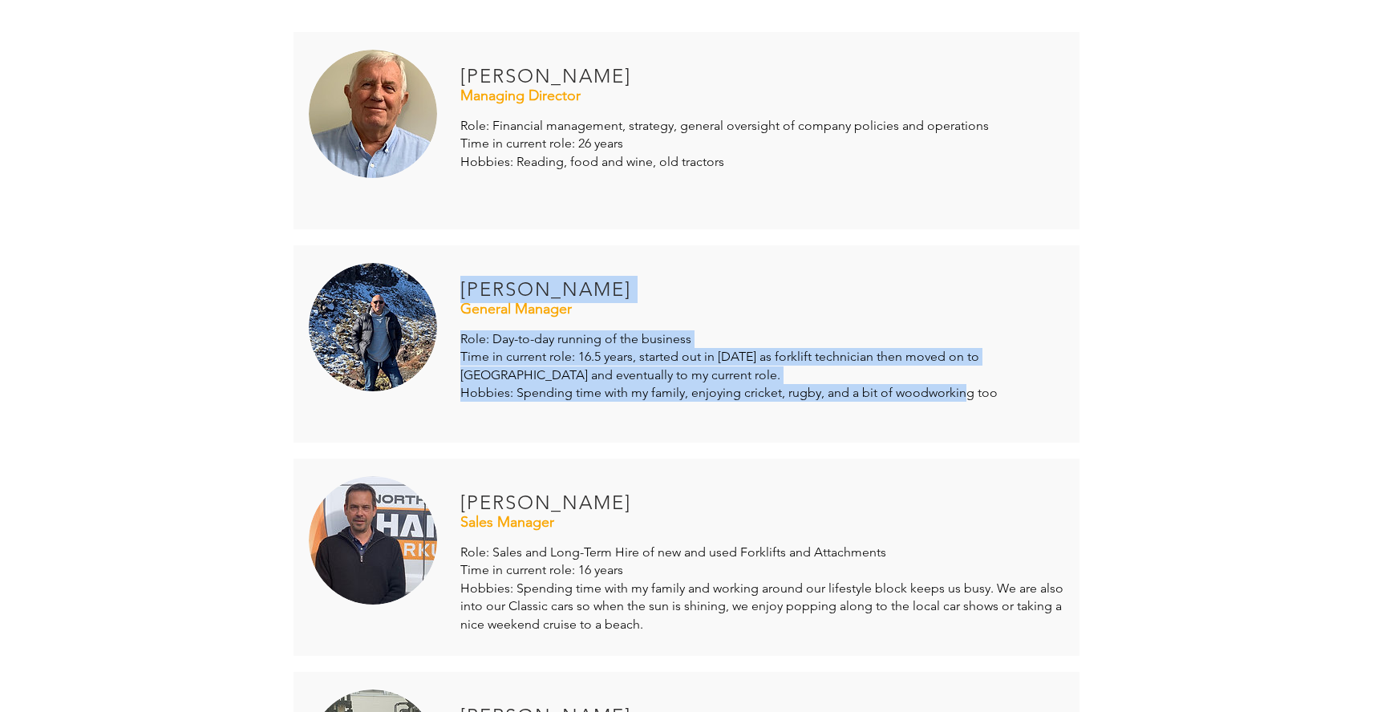
drag, startPoint x: 470, startPoint y: 292, endPoint x: 969, endPoint y: 396, distance: 509.6
click at [968, 396] on div "General Manager [PERSON_NAME] Role: Day-to-day running of the business Time in …" at bounding box center [687, 343] width 786 height 197
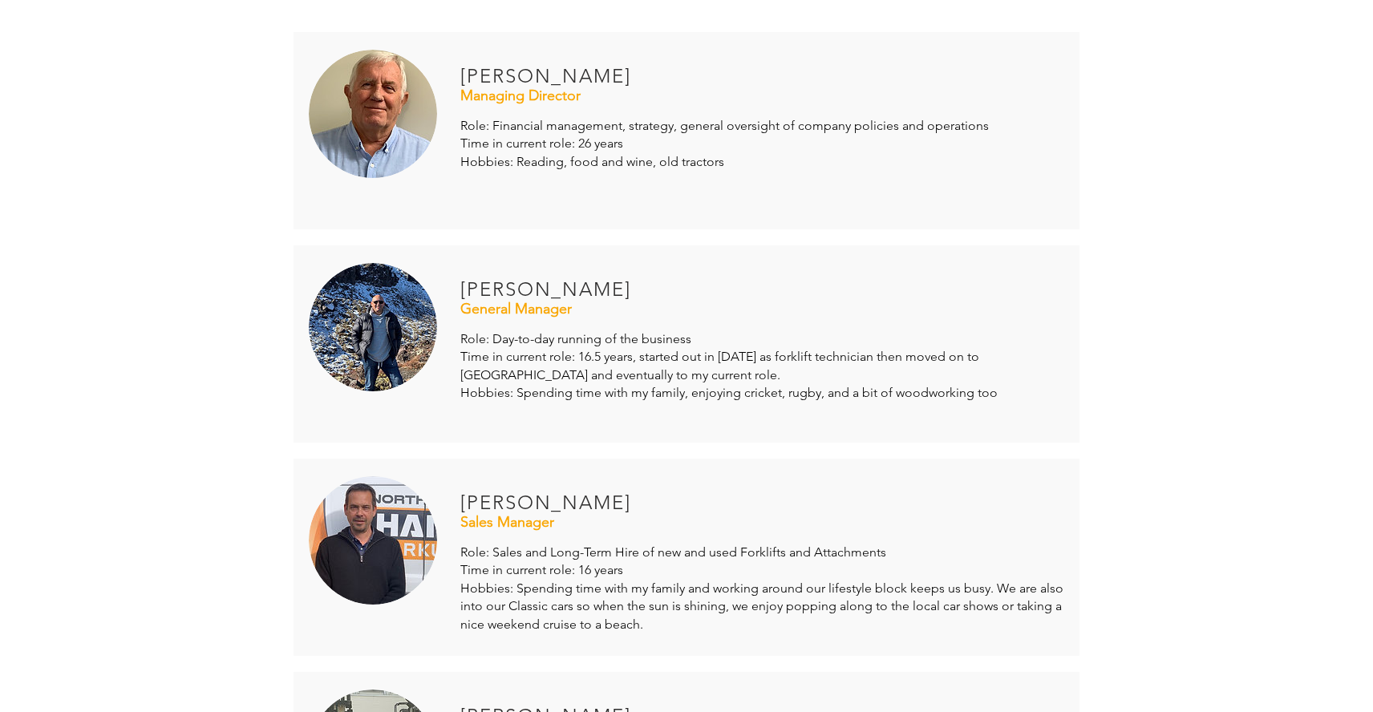
drag, startPoint x: 513, startPoint y: 412, endPoint x: 505, endPoint y: 417, distance: 9.4
click at [511, 413] on div at bounding box center [687, 343] width 786 height 197
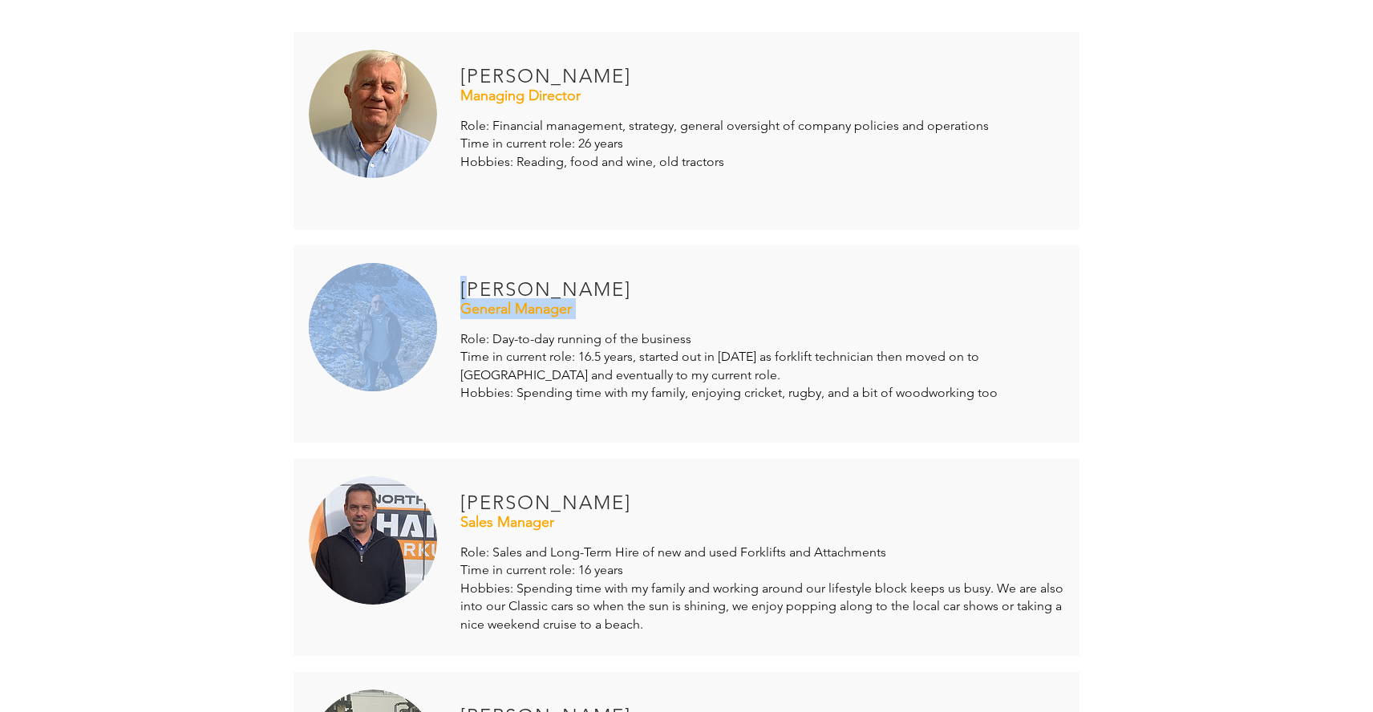
drag, startPoint x: 468, startPoint y: 286, endPoint x: 765, endPoint y: 401, distance: 318.9
click at [765, 401] on div "General Manager [PERSON_NAME] Role: Day-to-day running of the business Time in …" at bounding box center [687, 343] width 786 height 197
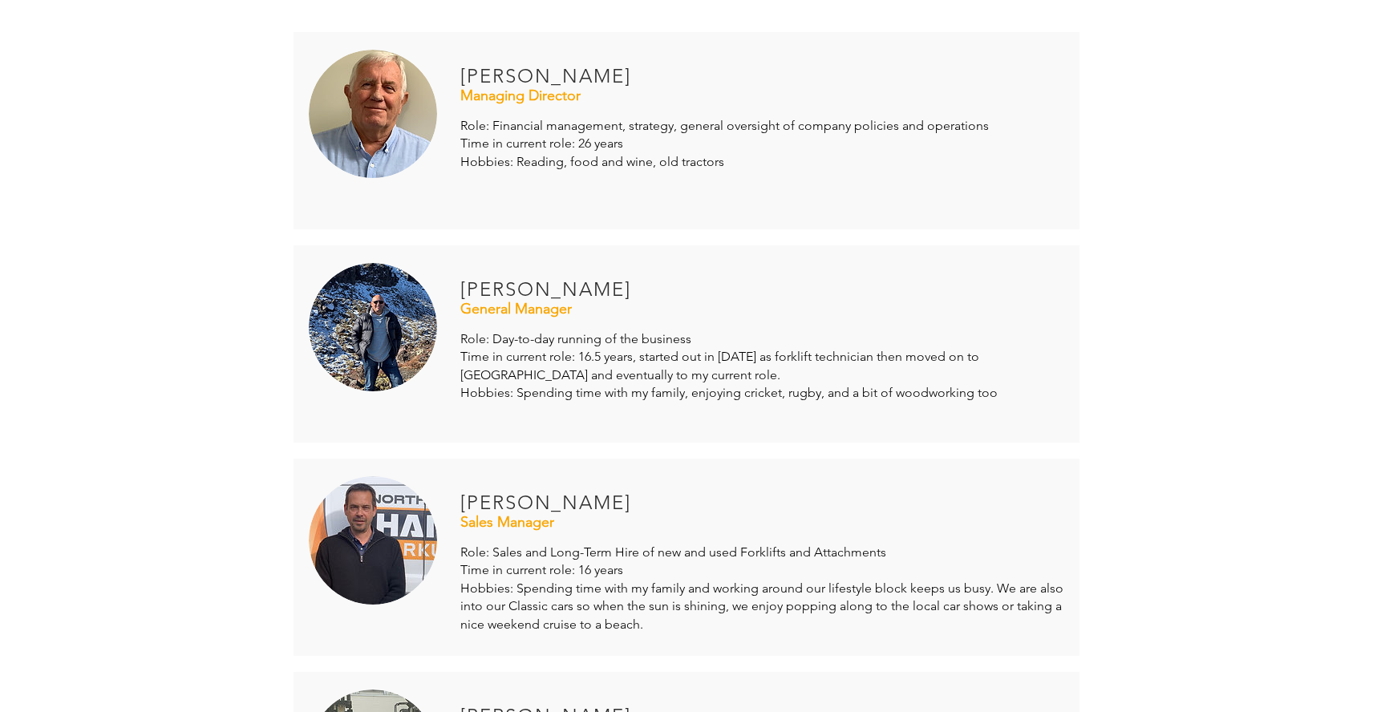
click at [655, 456] on div "Managing Director [PERSON_NAME] Role: Financial management, strategy, general o…" at bounding box center [686, 664] width 802 height 1280
drag, startPoint x: 465, startPoint y: 499, endPoint x: 580, endPoint y: 518, distance: 116.3
click at [582, 516] on div "Sales Manager [PERSON_NAME] Role: Sales and Long-Term Hire of new and used Fork…" at bounding box center [687, 557] width 786 height 197
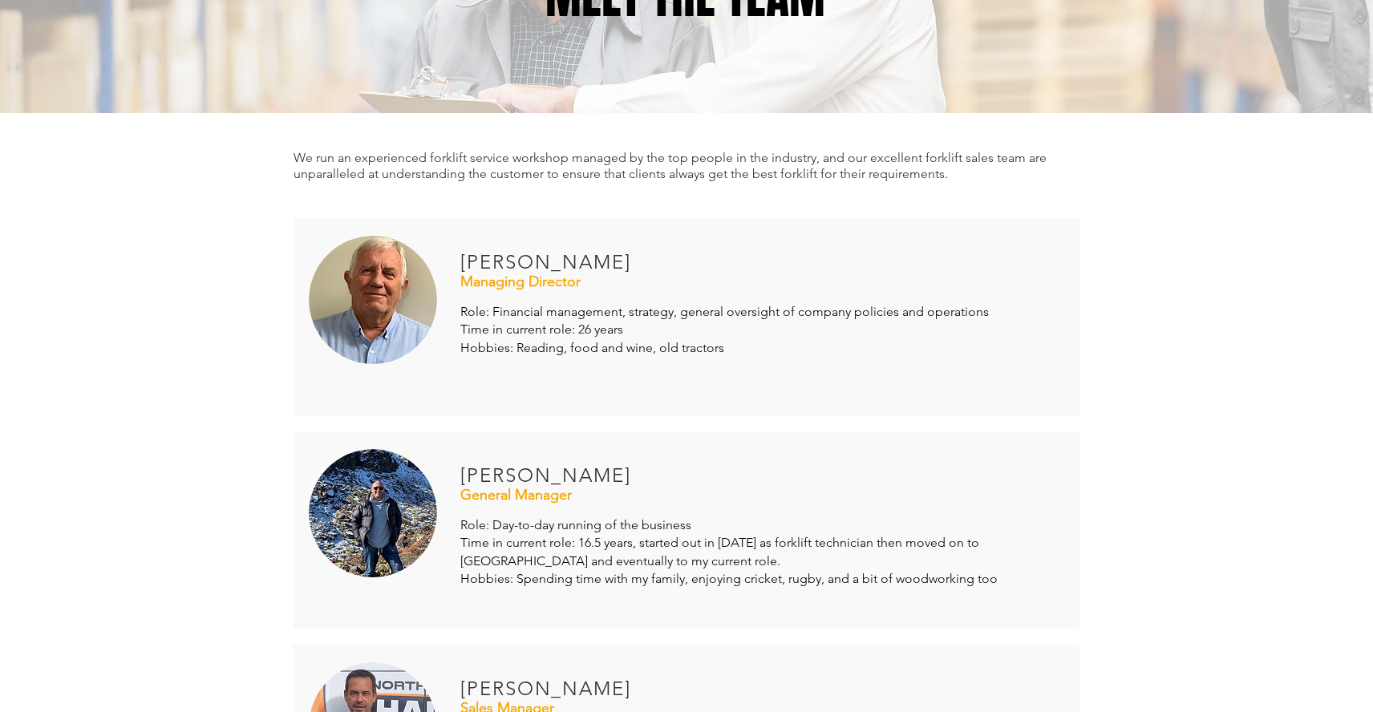
scroll to position [267, 0]
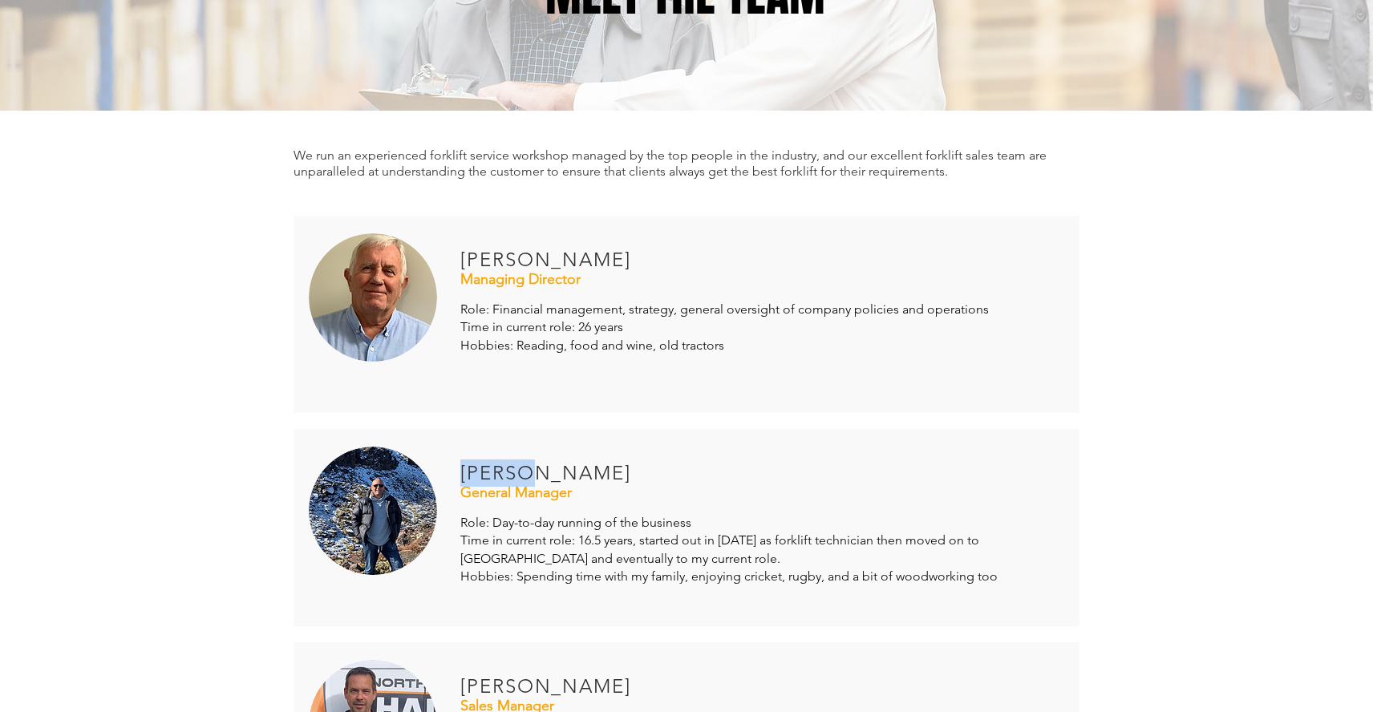
drag, startPoint x: 463, startPoint y: 465, endPoint x: 538, endPoint y: 483, distance: 77.4
click at [538, 483] on h4 "[PERSON_NAME]" at bounding box center [568, 473] width 217 height 27
click at [628, 472] on span "[PERSON_NAME]" at bounding box center [545, 472] width 171 height 23
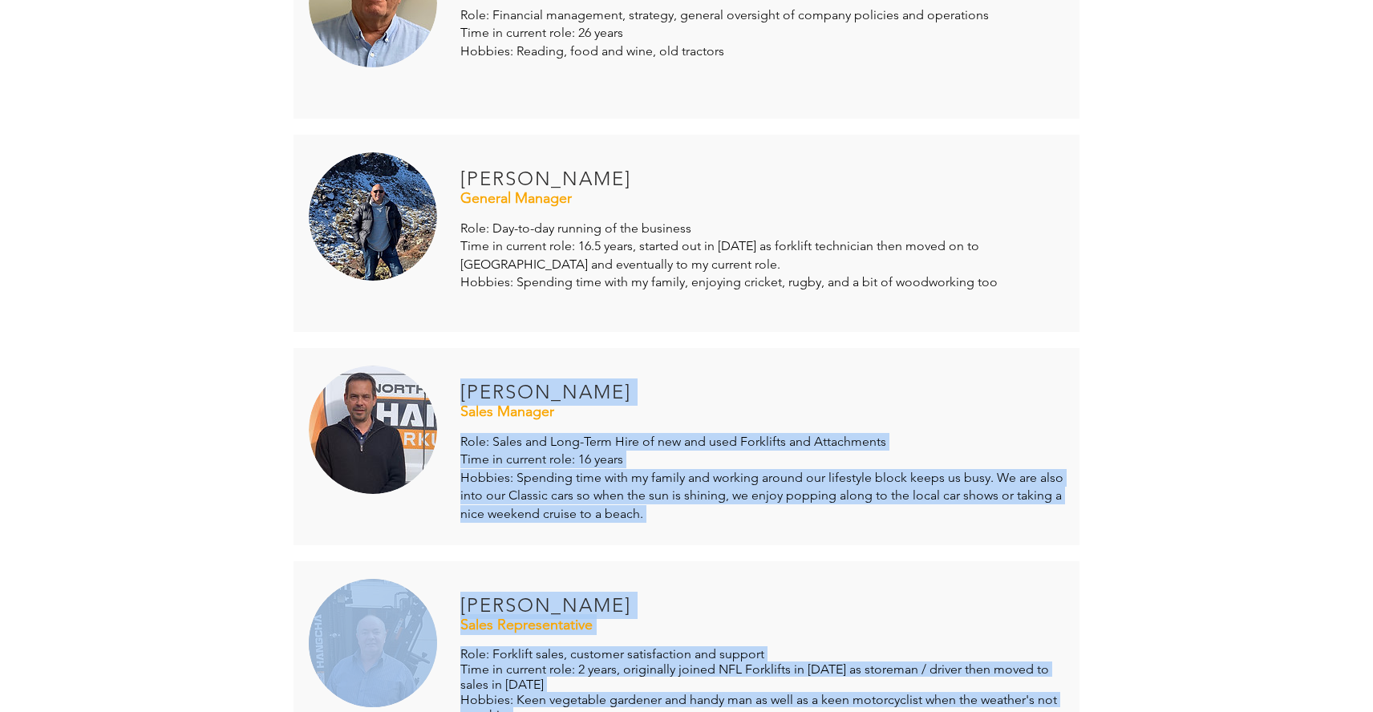
scroll to position [649, 0]
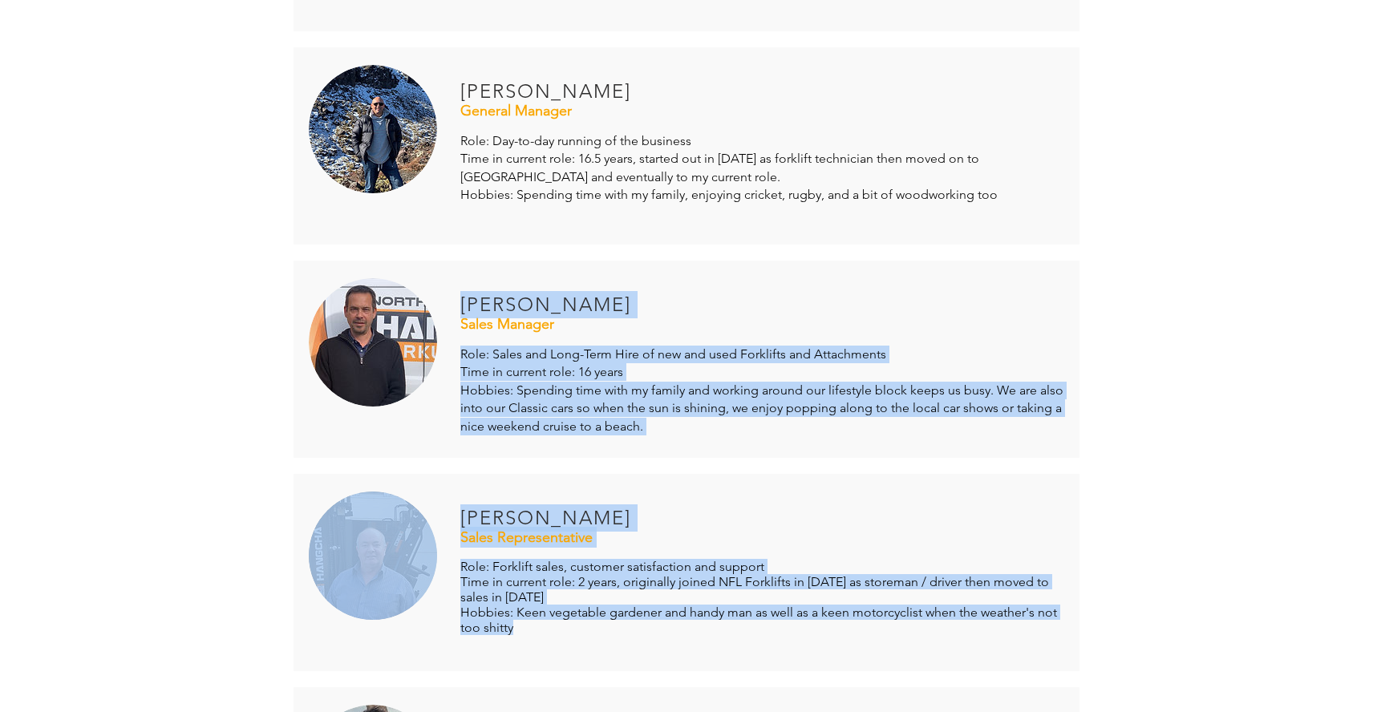
drag, startPoint x: 466, startPoint y: 683, endPoint x: 547, endPoint y: 443, distance: 253.1
click at [569, 556] on div "Managing Director [PERSON_NAME] Role: Financial management, strategy, general o…" at bounding box center [686, 466] width 802 height 1280
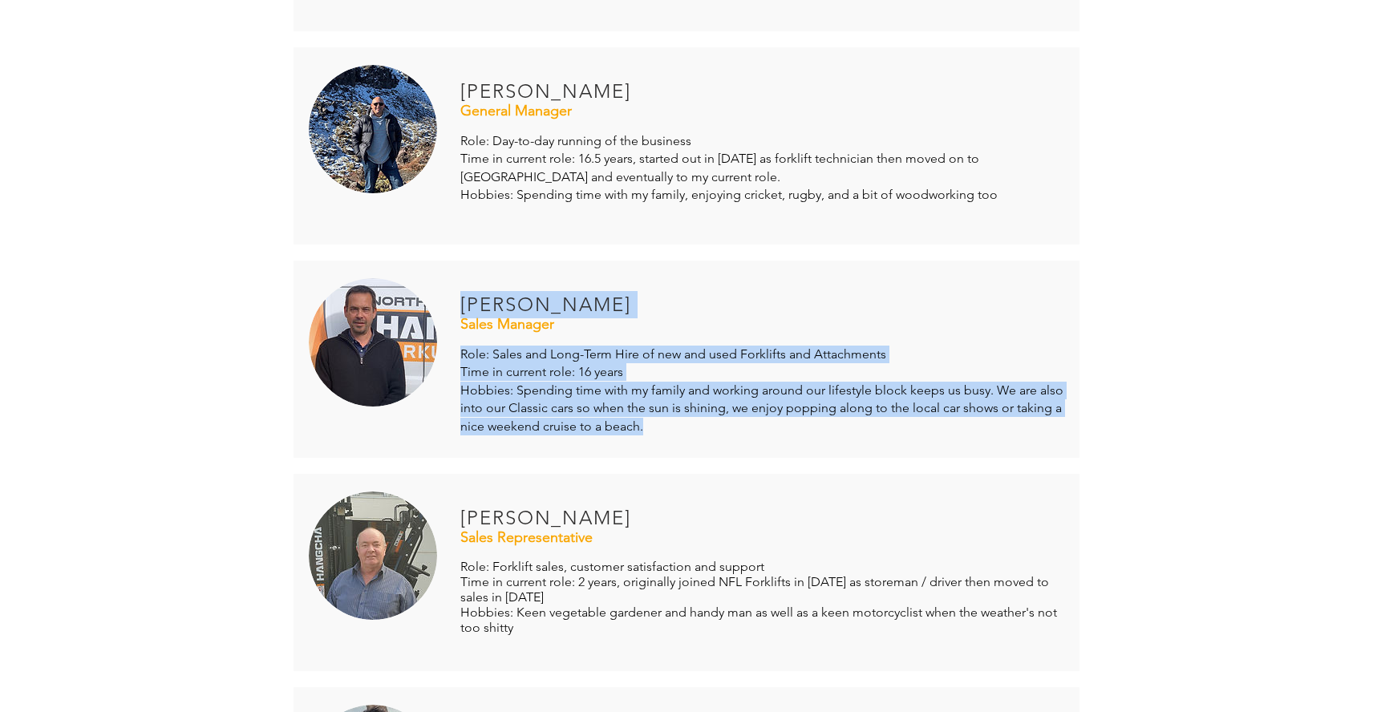
click at [552, 408] on span "Hobbies: Spending time with my family and working around our lifestyle block ke…" at bounding box center [761, 408] width 603 height 51
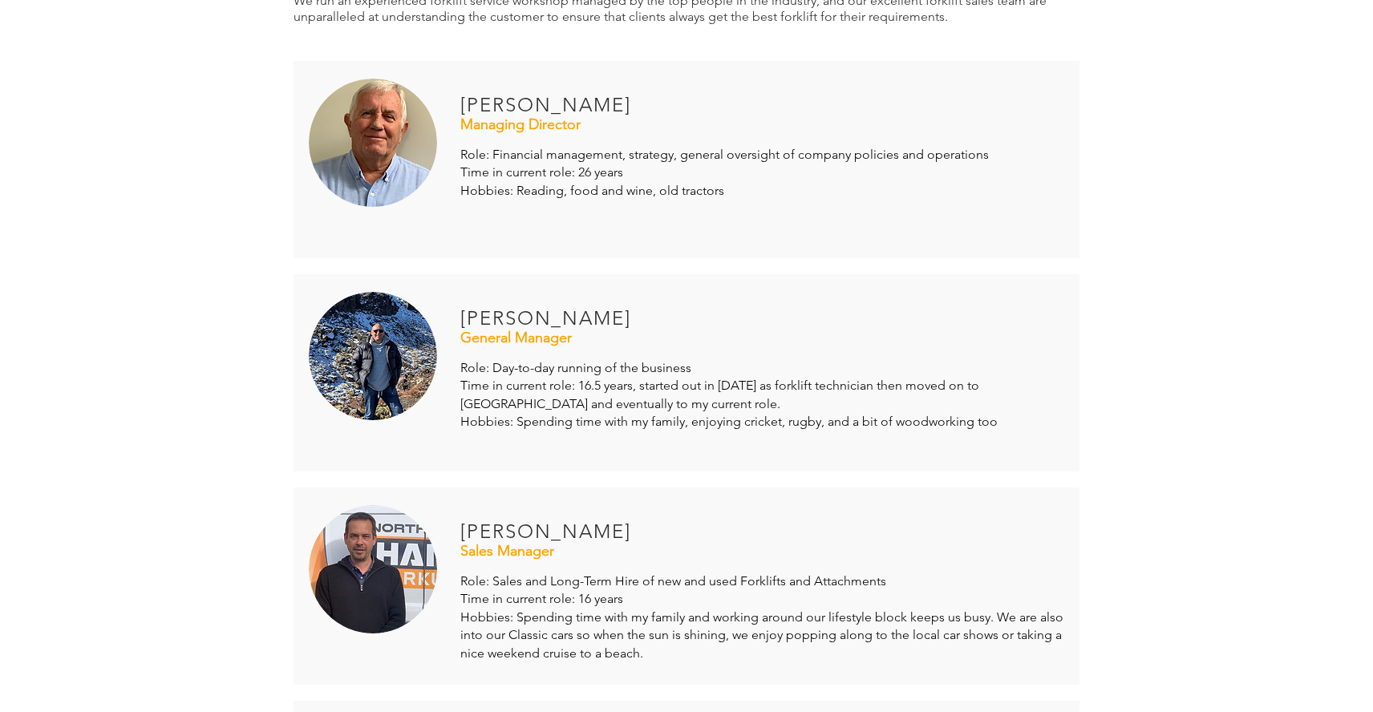
scroll to position [382, 0]
